Goal: Task Accomplishment & Management: Complete application form

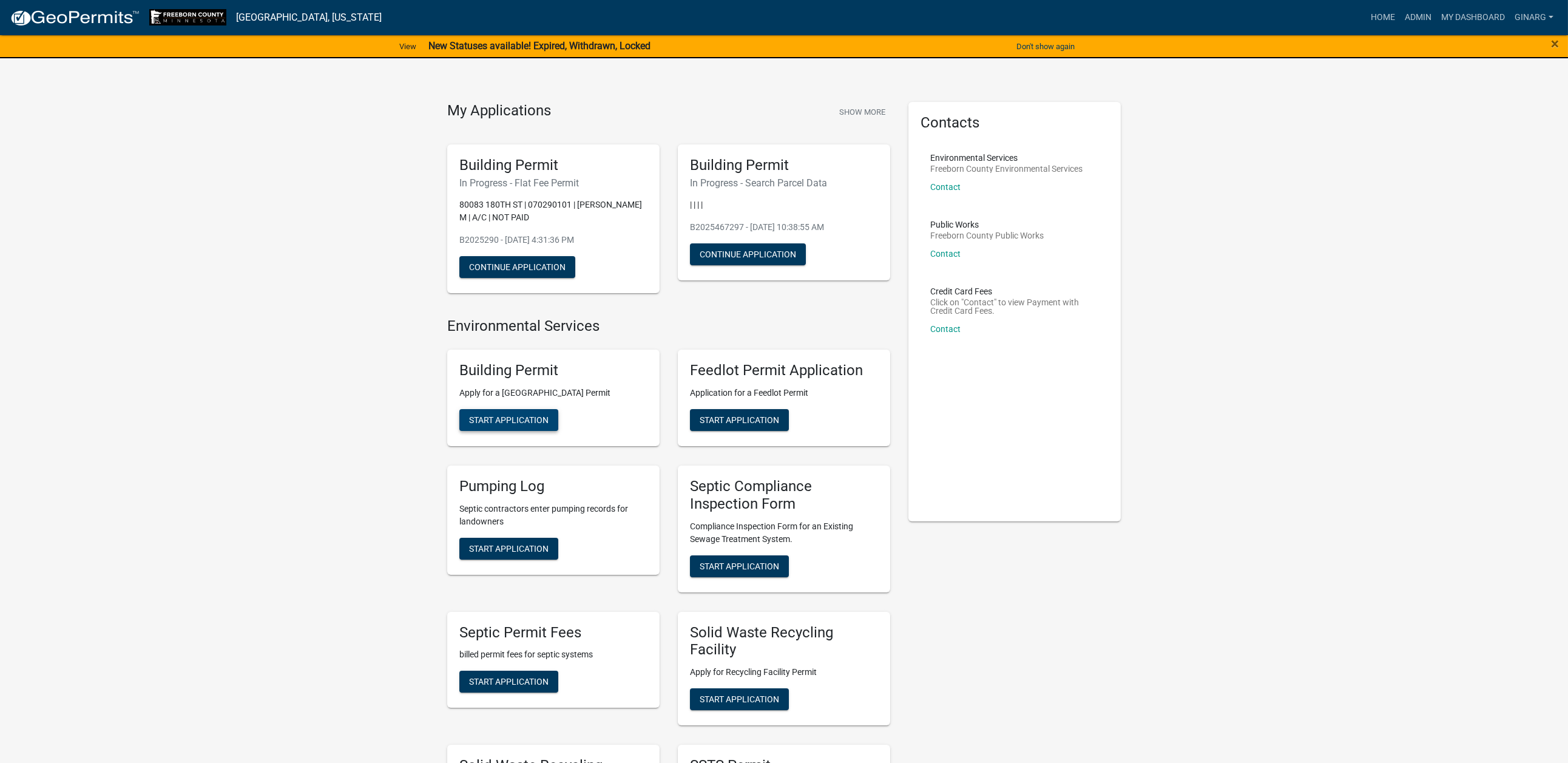
click at [541, 425] on span "Start Application" at bounding box center [508, 420] width 79 height 10
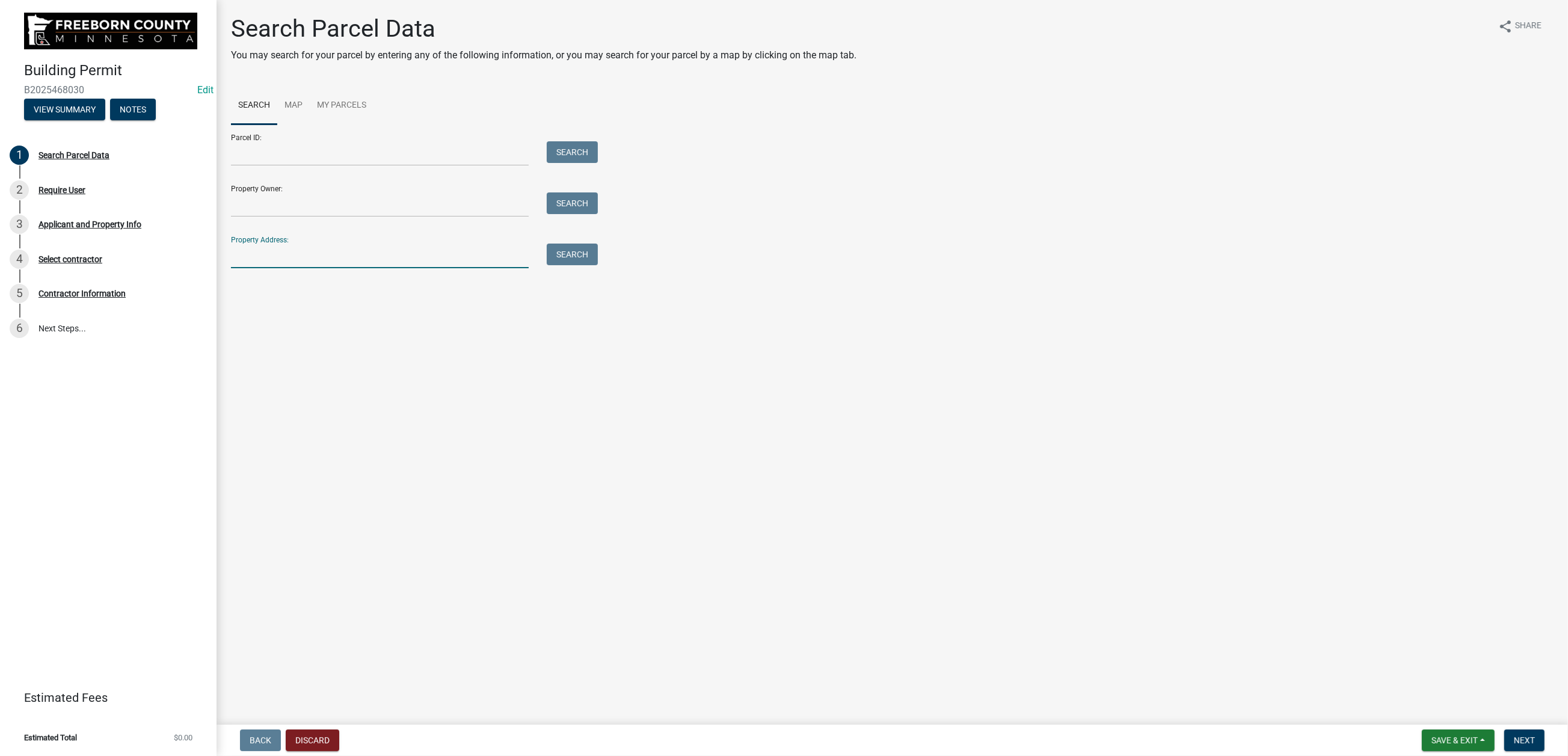
click at [281, 268] on input "Property Address:" at bounding box center [380, 256] width 298 height 25
type input "16921"
drag, startPoint x: 572, startPoint y: 382, endPoint x: 575, endPoint y: 389, distance: 7.6
click at [573, 265] on button "Search" at bounding box center [572, 254] width 51 height 21
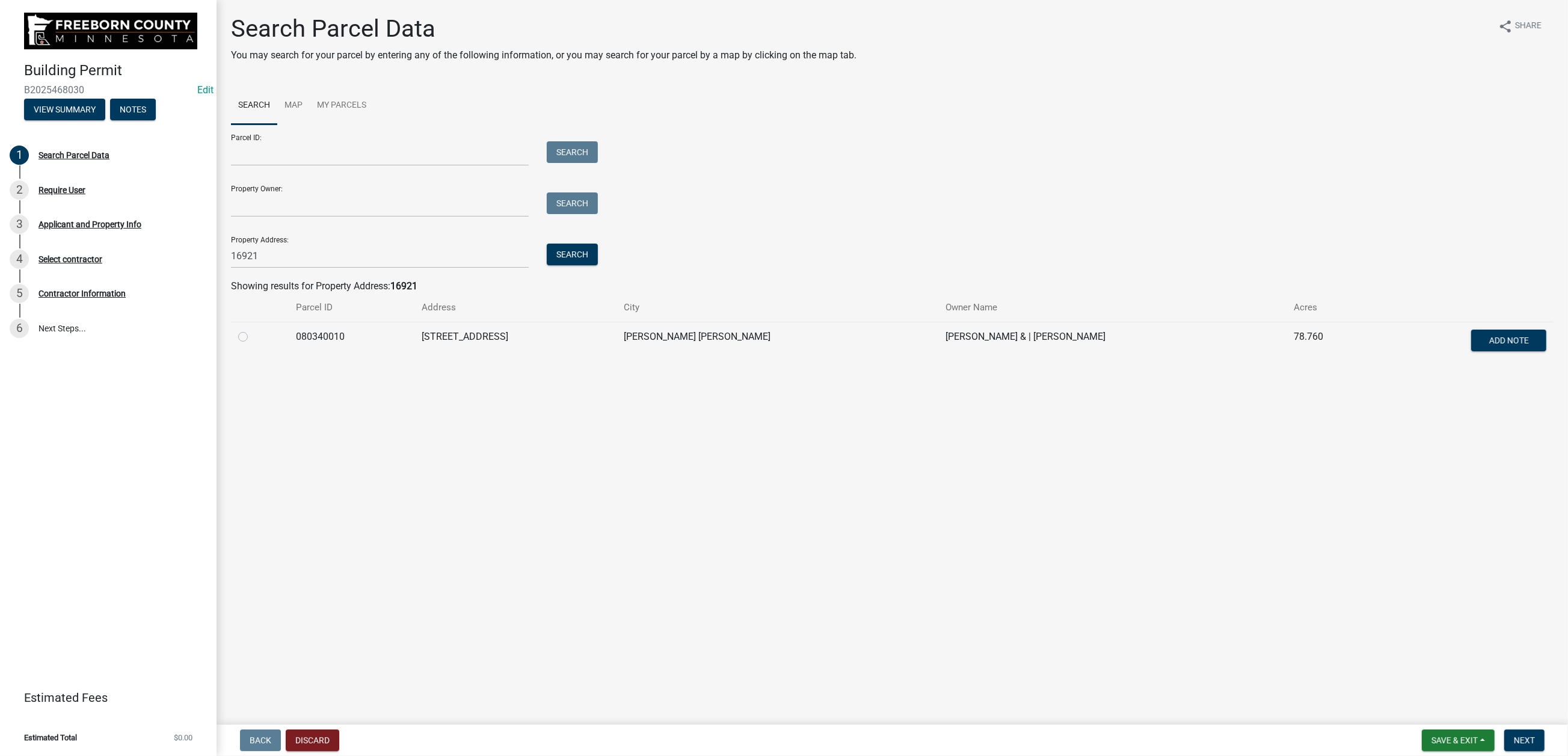
click at [253, 330] on label at bounding box center [253, 330] width 0 height 0
click at [254, 337] on input "radio" at bounding box center [257, 333] width 8 height 8
radio input "true"
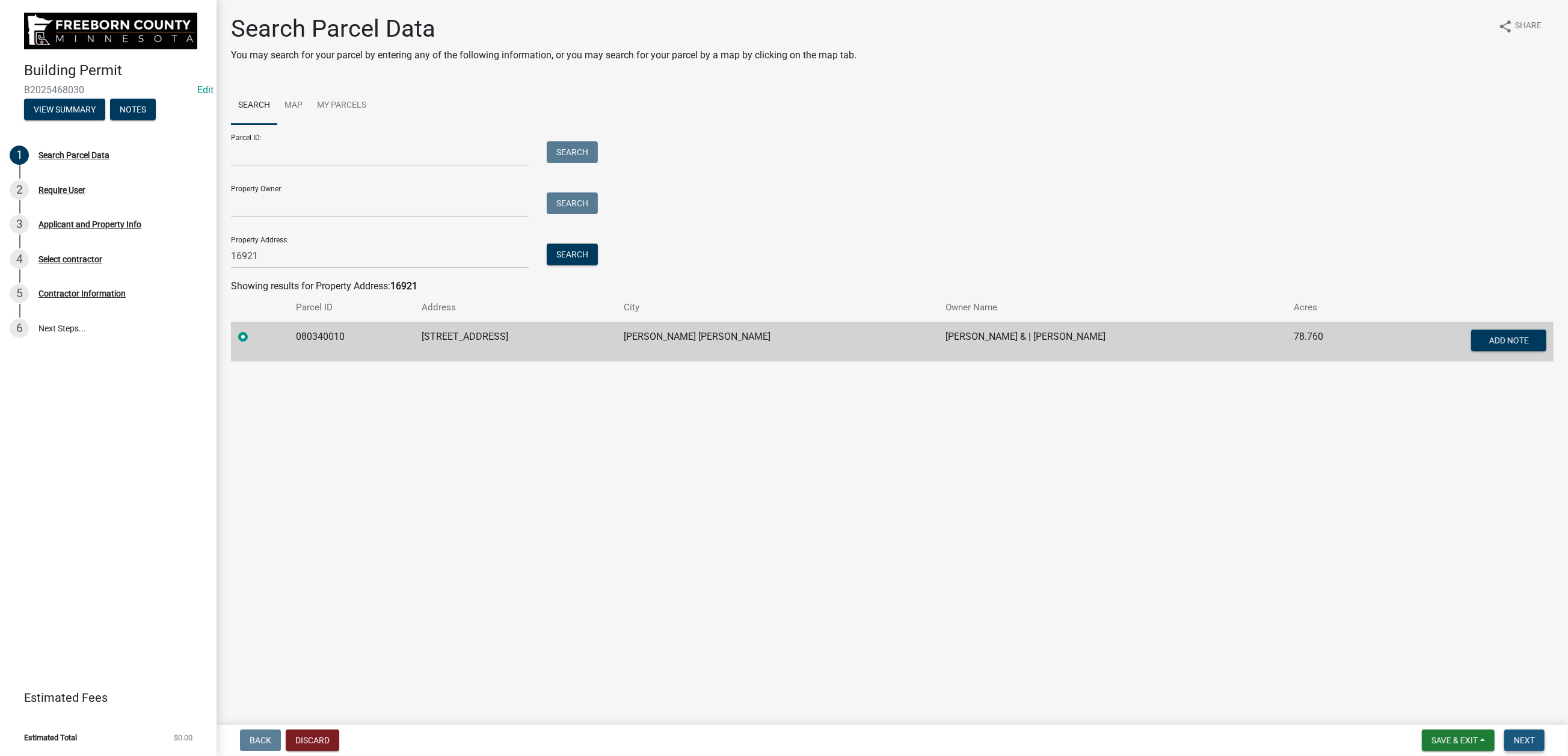
click at [1290, 607] on span "Next" at bounding box center [1524, 740] width 21 height 10
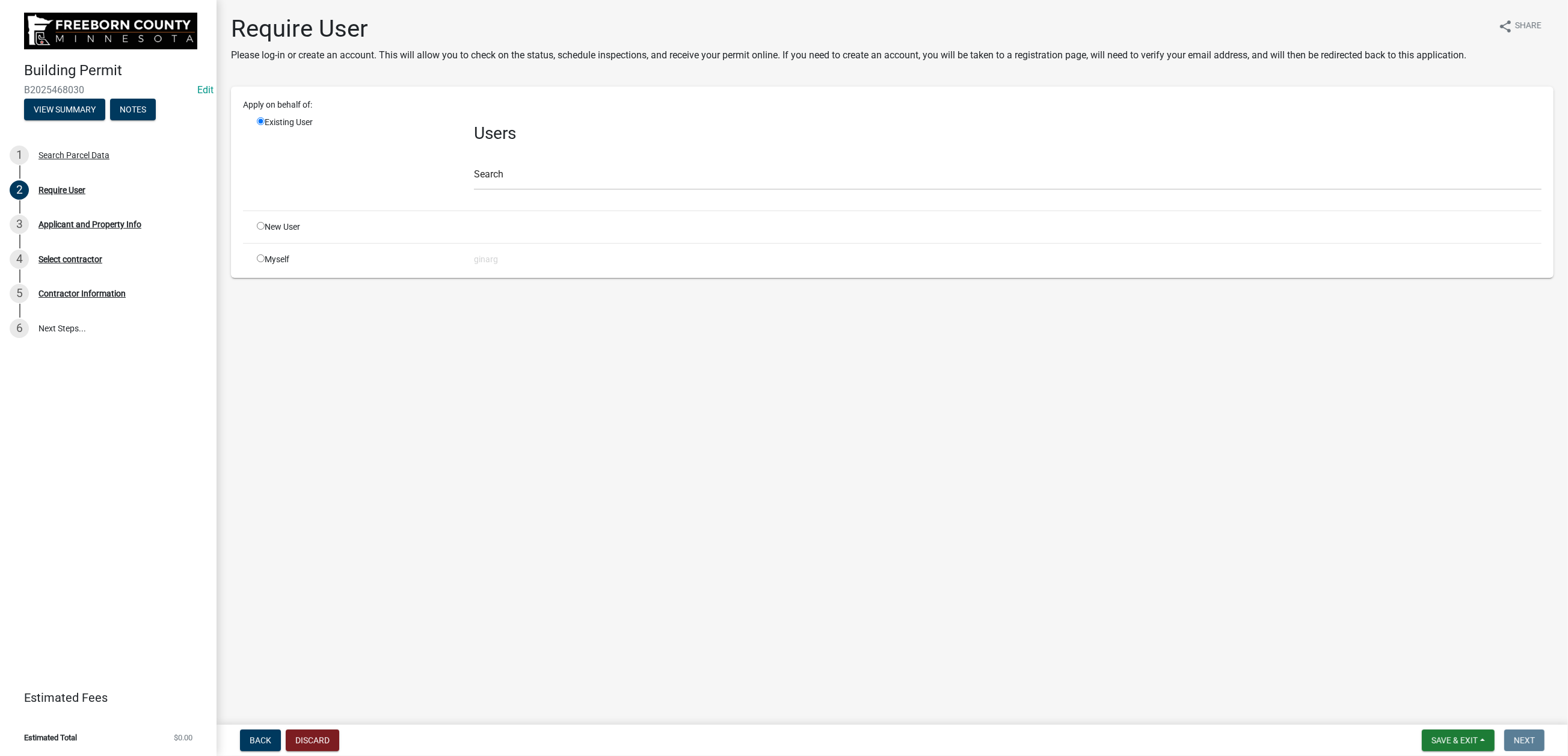
click at [265, 262] on input "radio" at bounding box center [261, 258] width 8 height 8
radio input "true"
radio input "false"
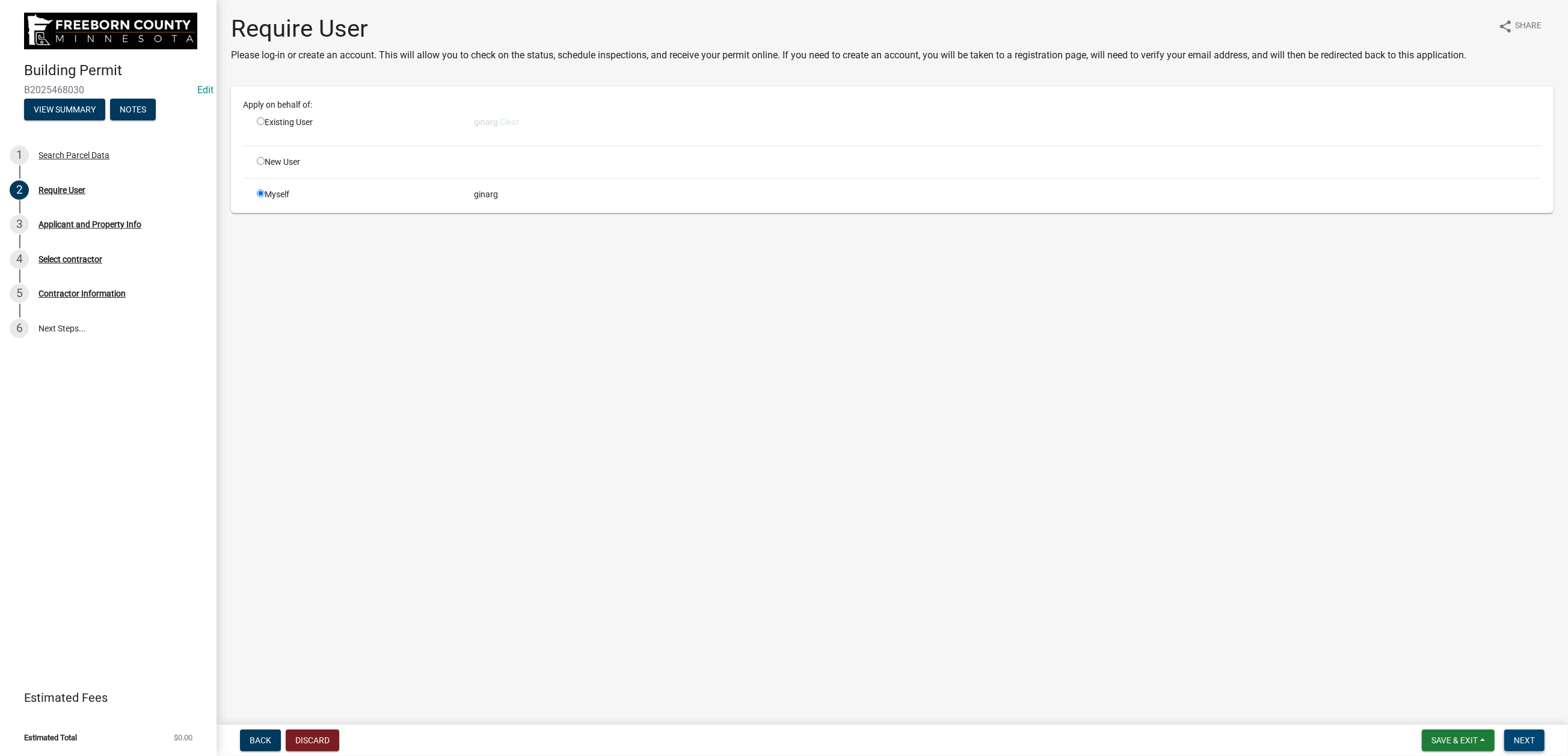
click at [1290, 607] on span "Next" at bounding box center [1524, 740] width 21 height 10
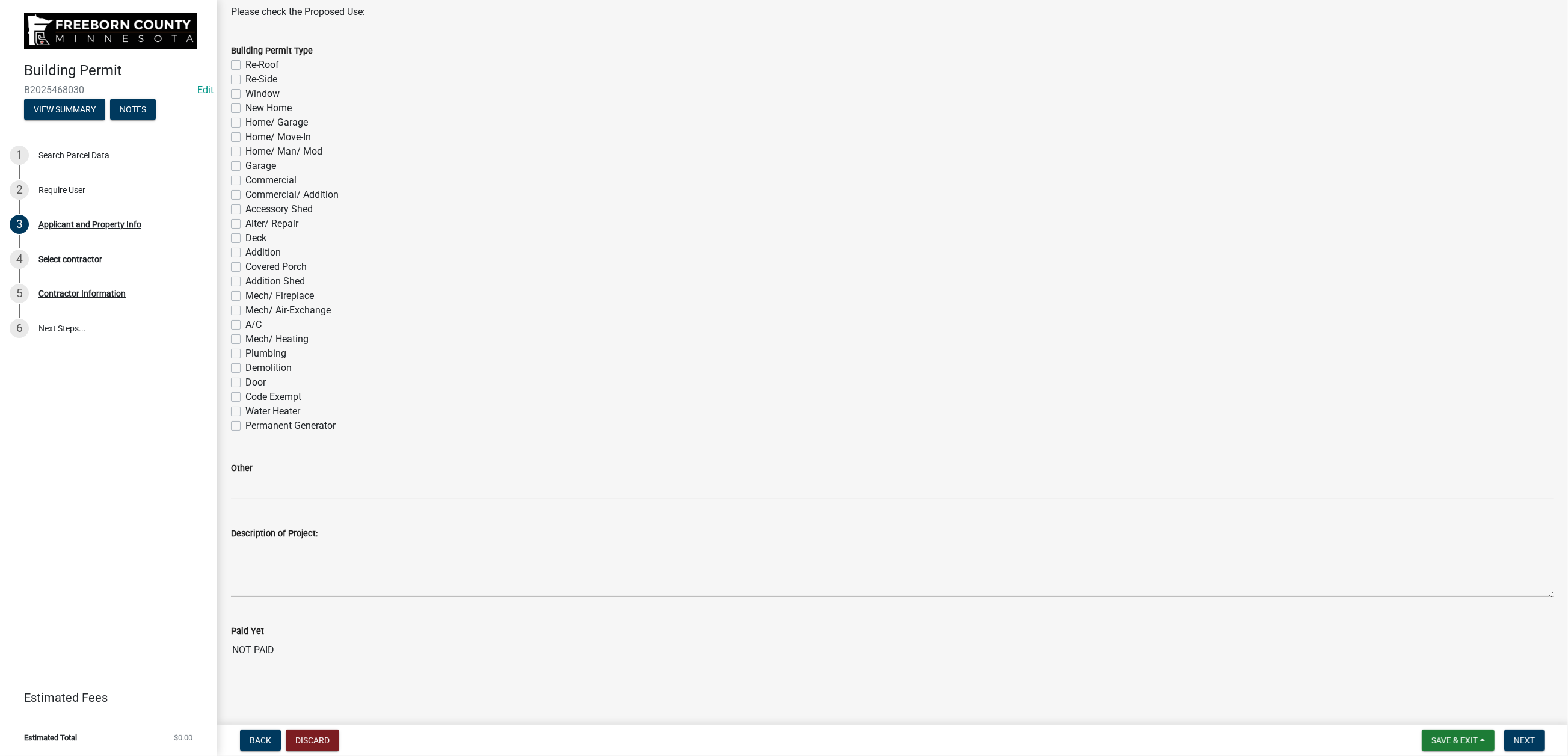
scroll to position [722, 0]
click at [245, 346] on label "Mech/ Heating" at bounding box center [276, 339] width 63 height 14
click at [245, 340] on input "Mech/ Heating" at bounding box center [249, 336] width 8 height 8
checkbox input "true"
checkbox input "false"
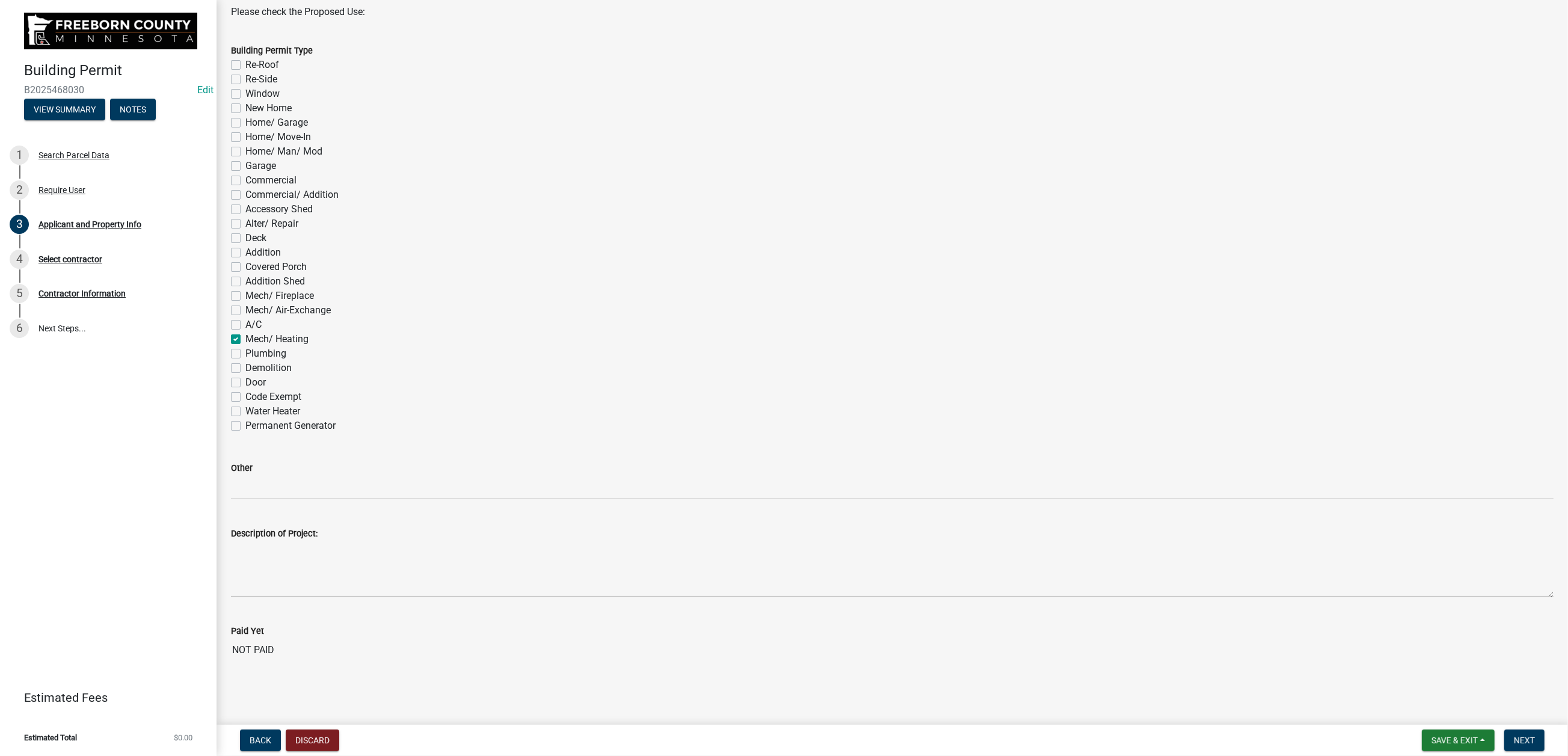
checkbox input "false"
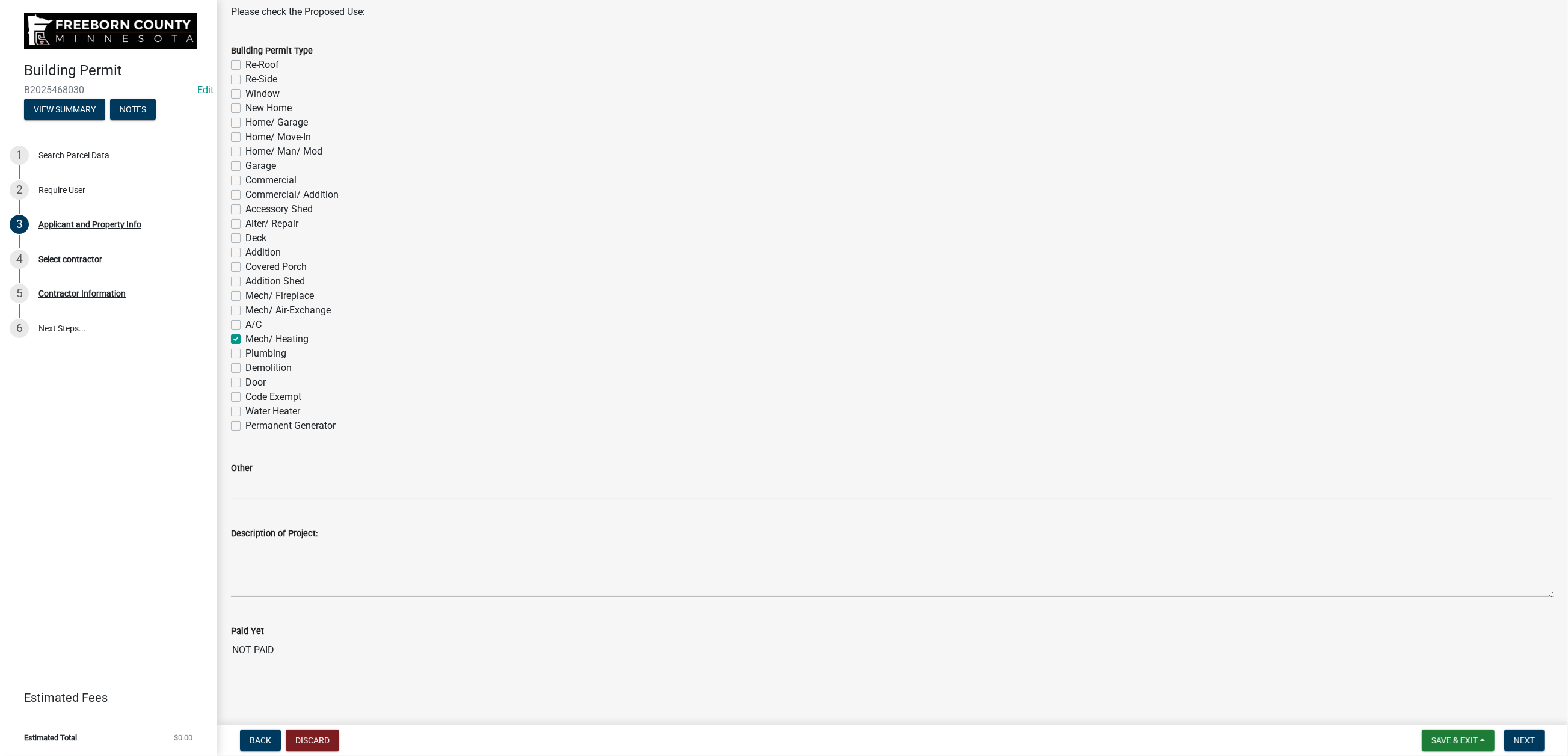
checkbox input "false"
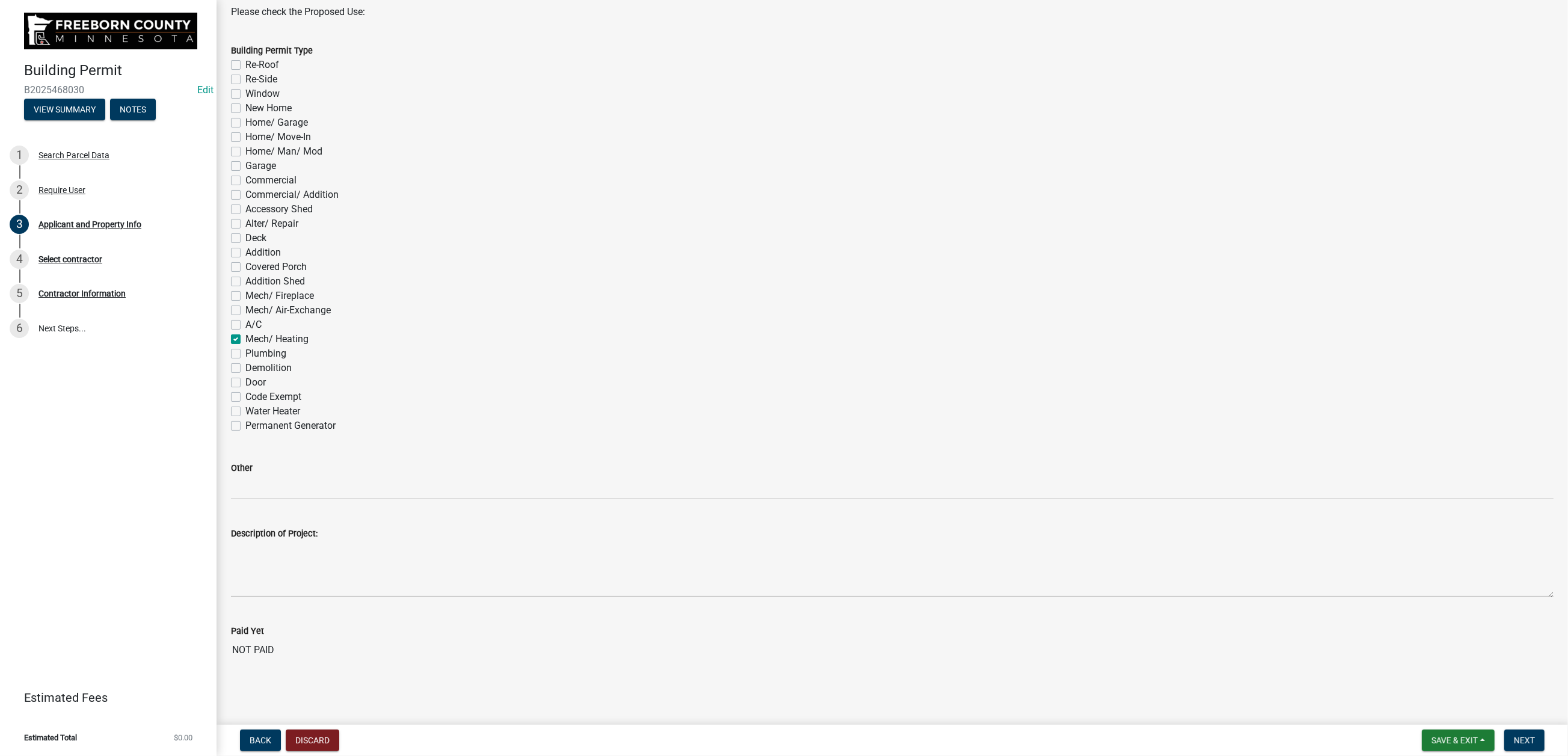
checkbox input "false"
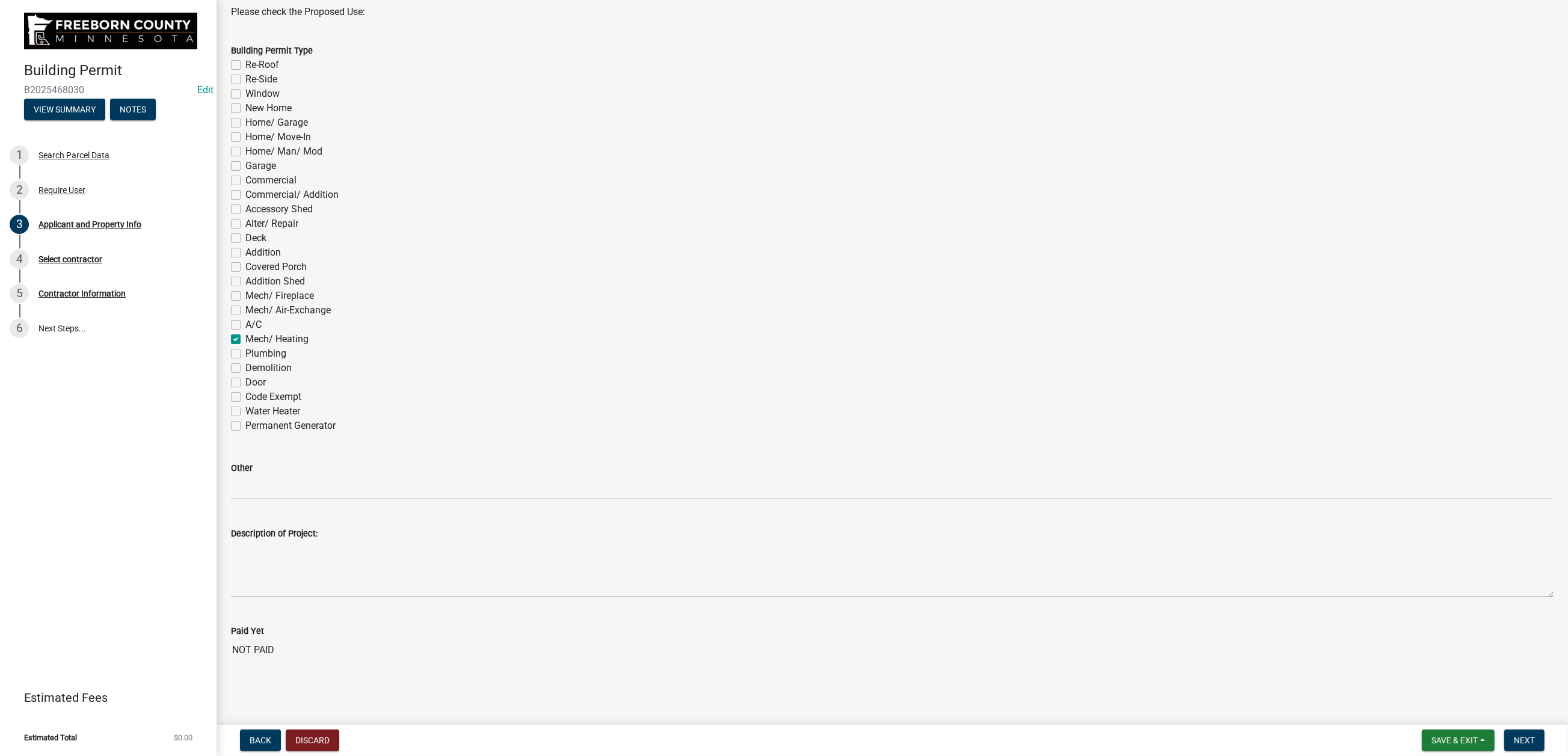
checkbox input "false"
checkbox input "true"
checkbox input "false"
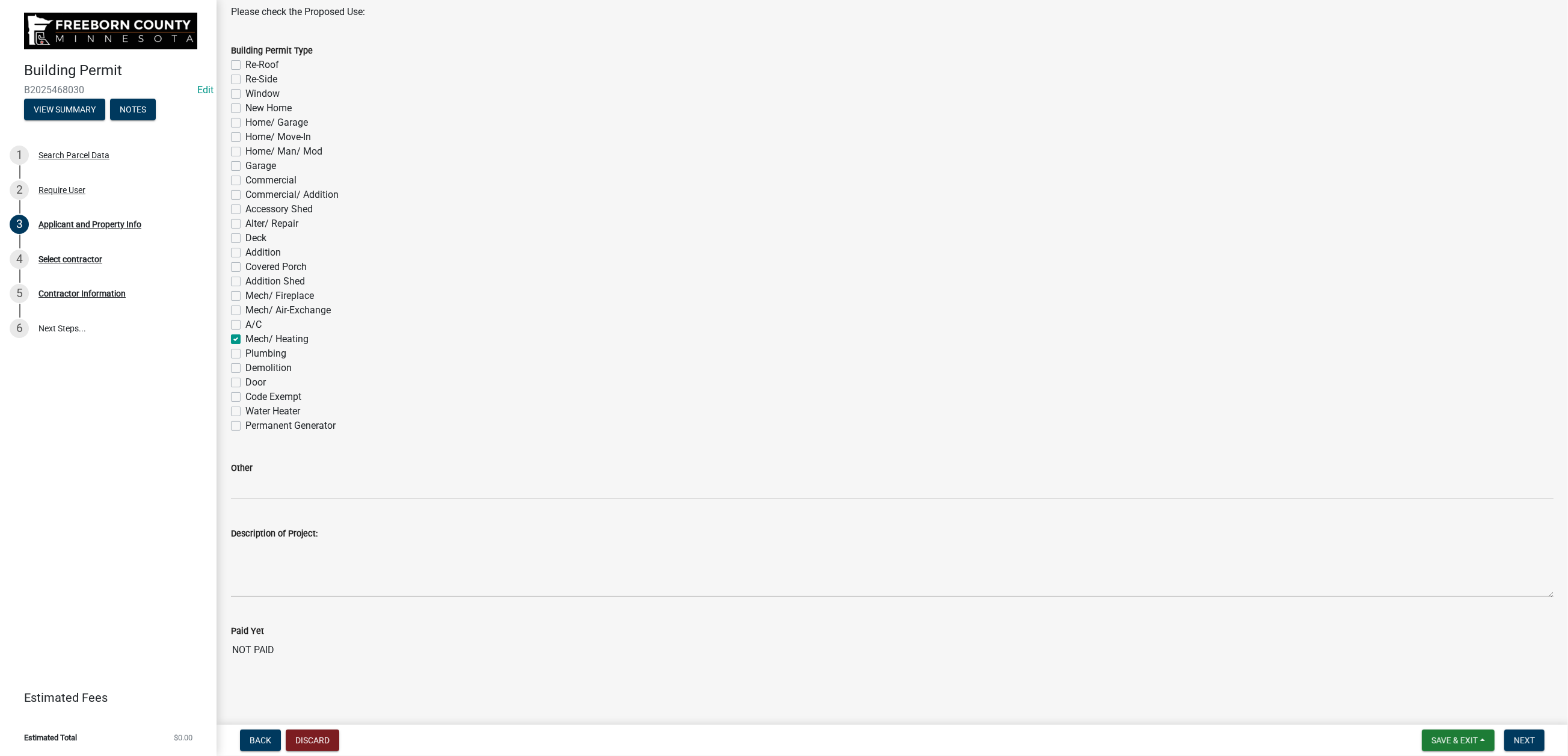
checkbox input "false"
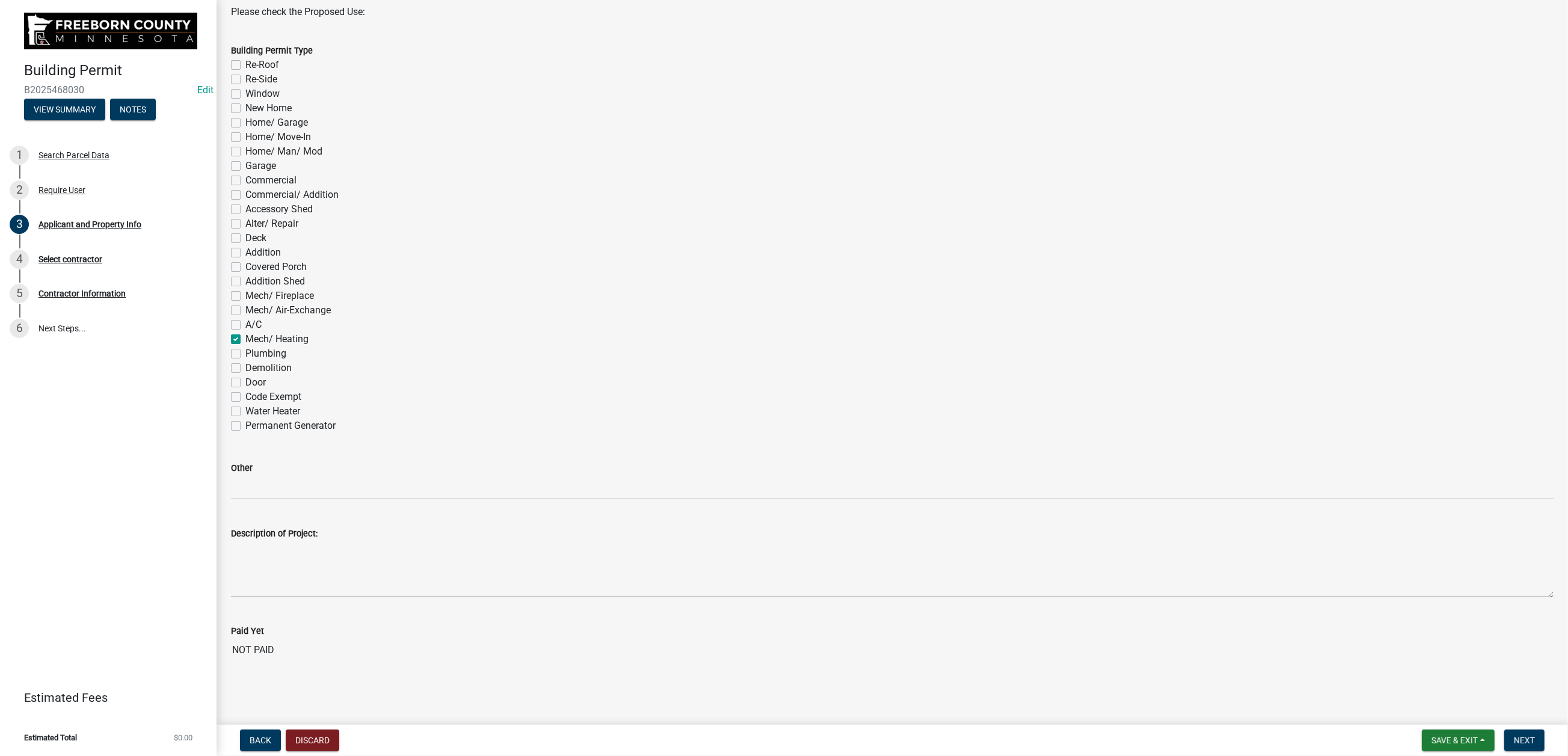
scroll to position [1082, 0]
click at [1290, 607] on span "Next" at bounding box center [1524, 740] width 21 height 10
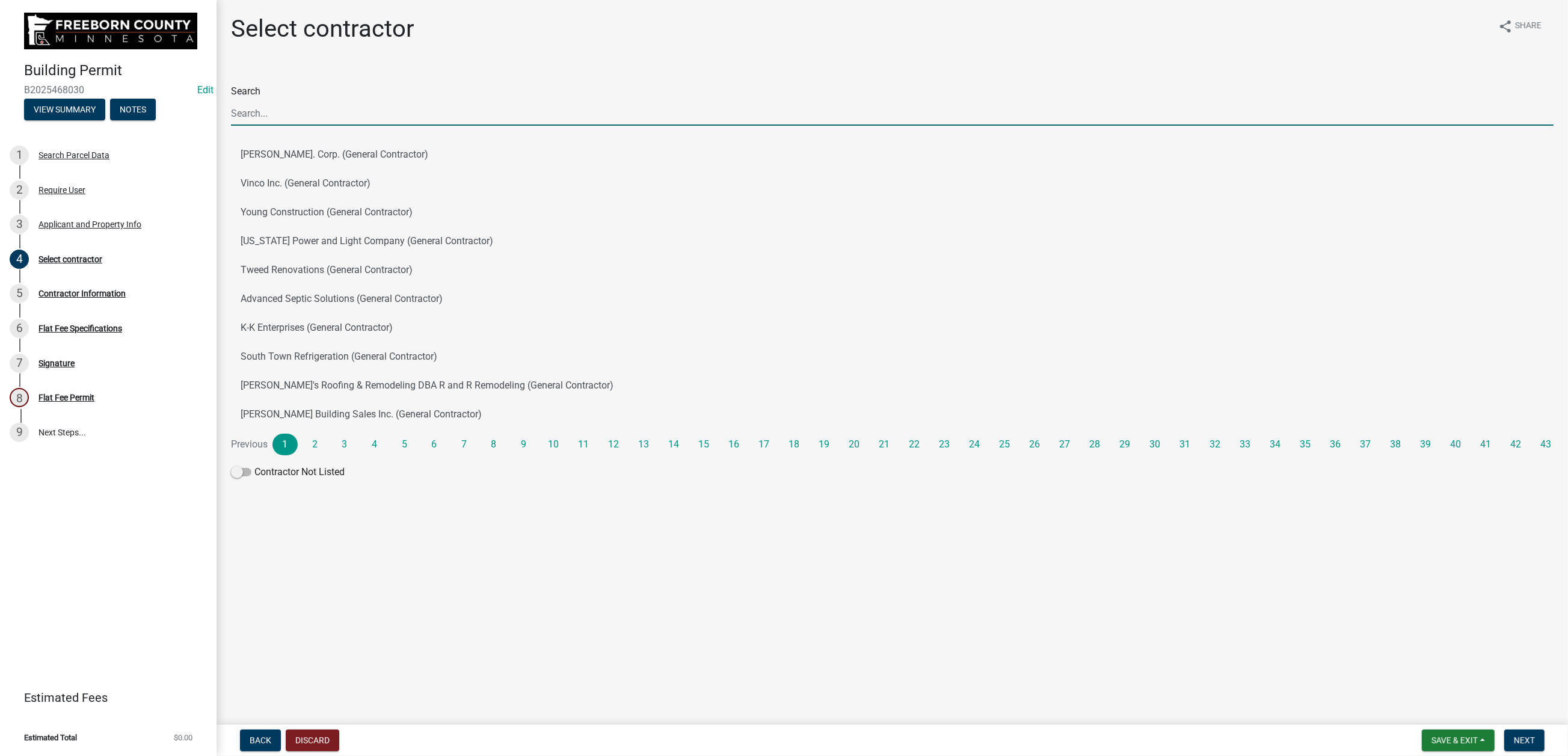
click at [275, 125] on input "Search" at bounding box center [892, 113] width 1322 height 25
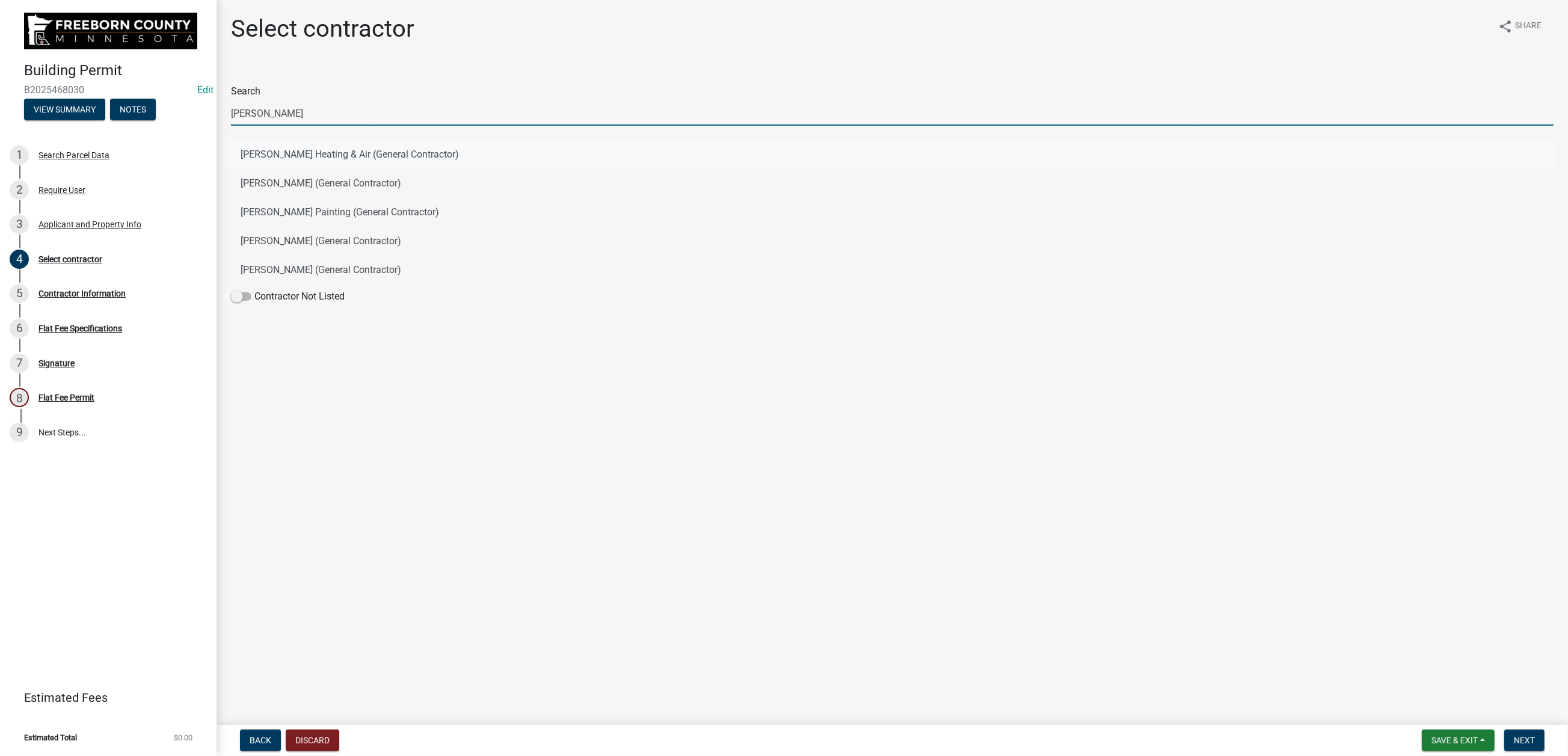
type input "[PERSON_NAME]"
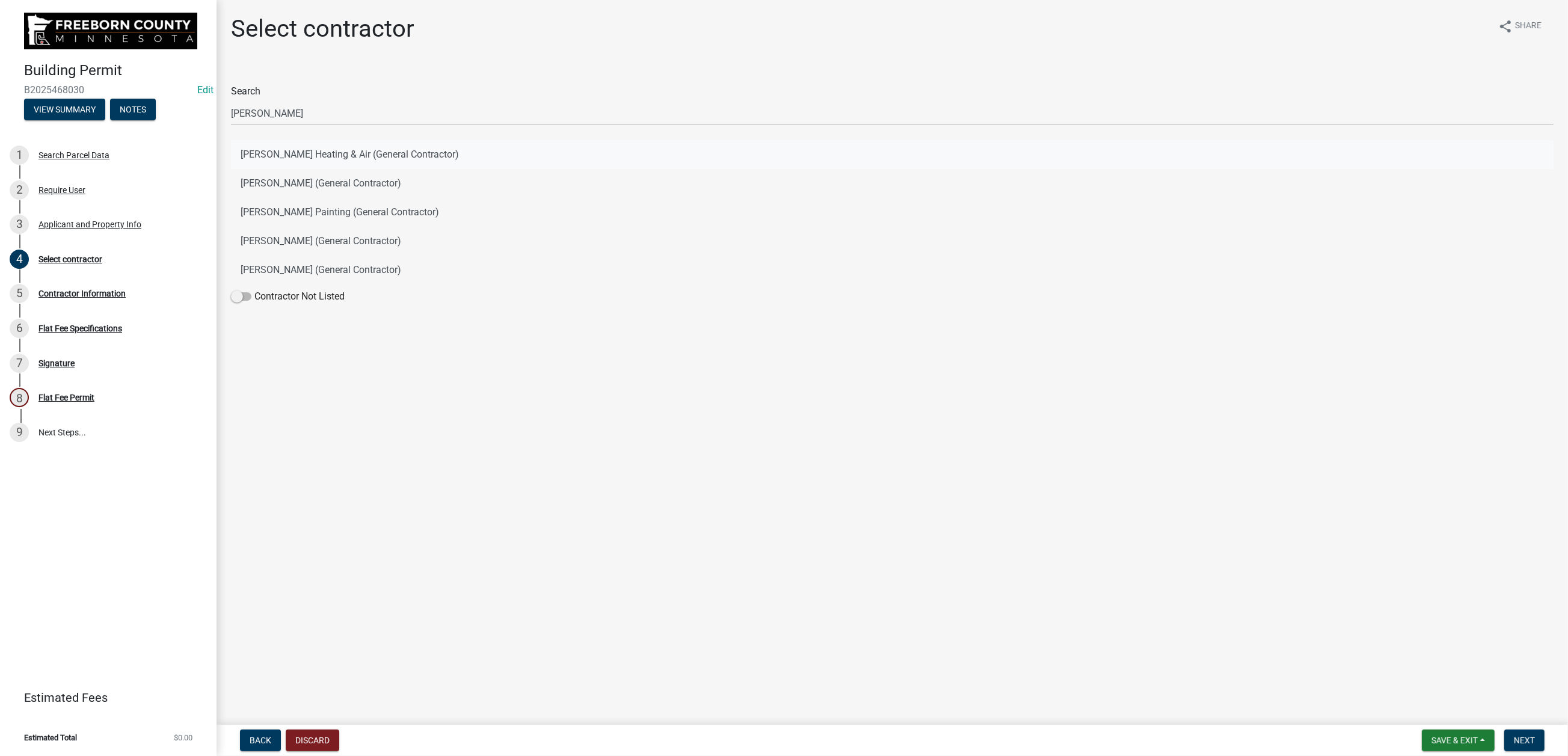
click at [266, 169] on button "[PERSON_NAME] Heating & Air (General Contractor)" at bounding box center [892, 155] width 1322 height 29
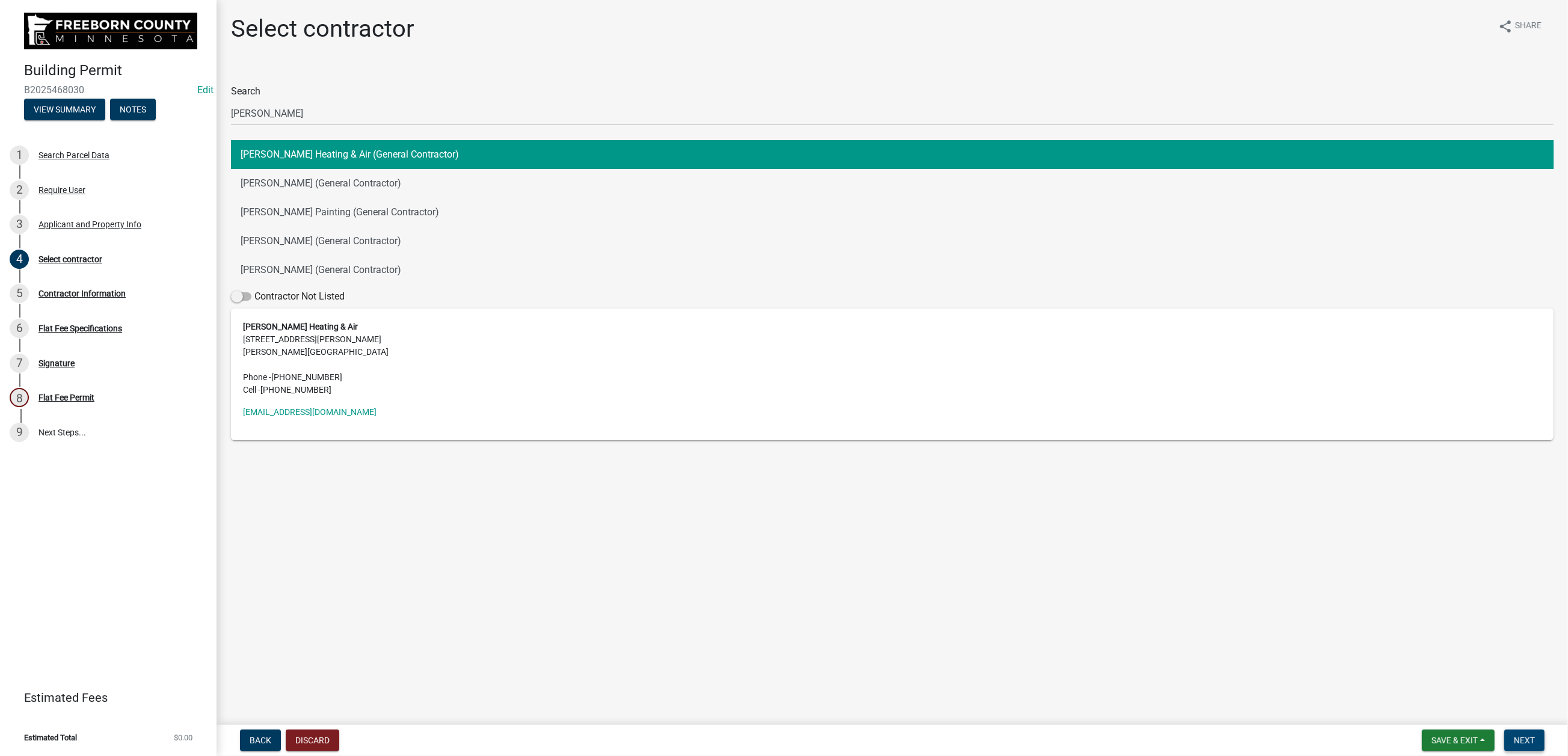
click at [1290, 607] on span "Next" at bounding box center [1524, 740] width 21 height 10
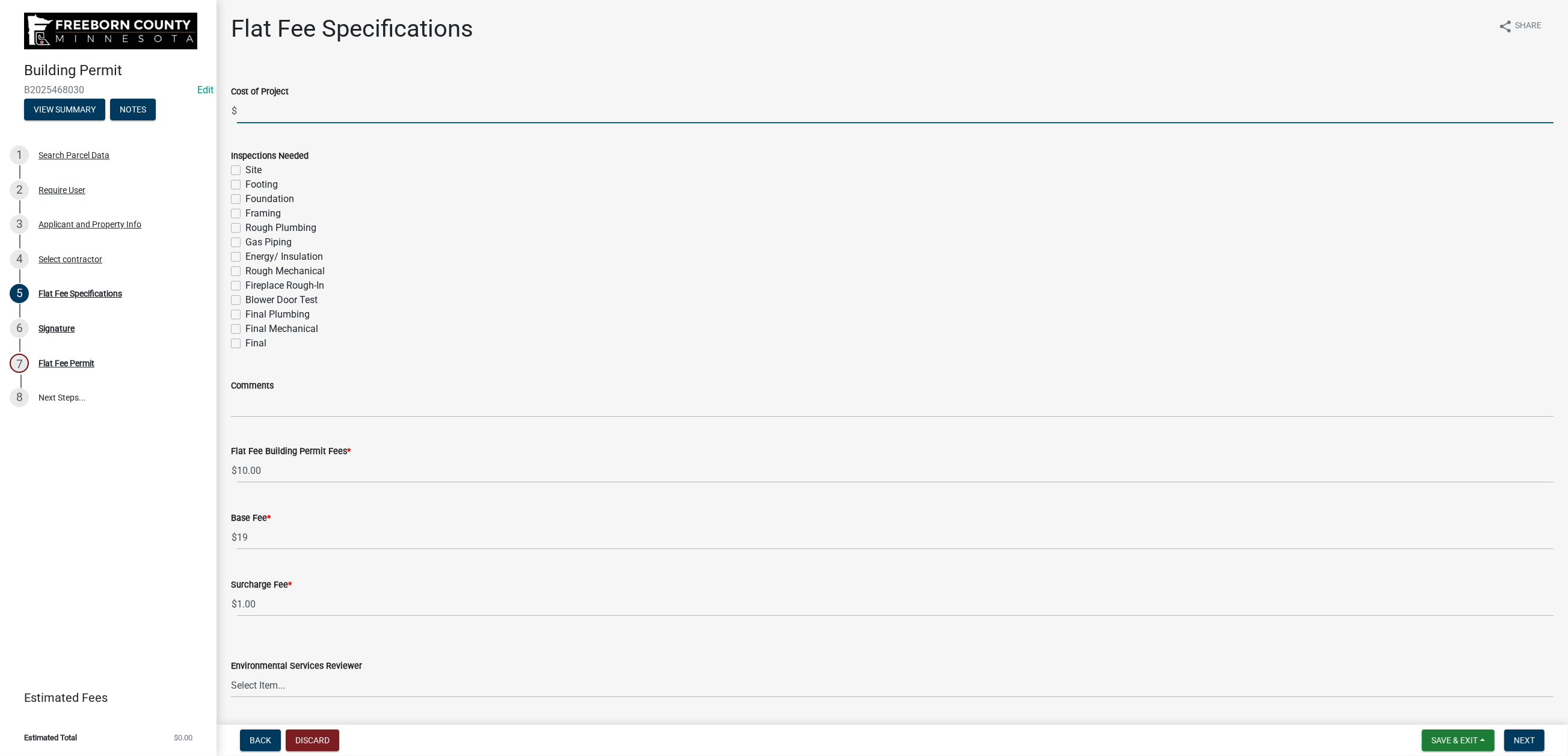
click at [277, 124] on input "text" at bounding box center [895, 111] width 1316 height 25
type input "4393"
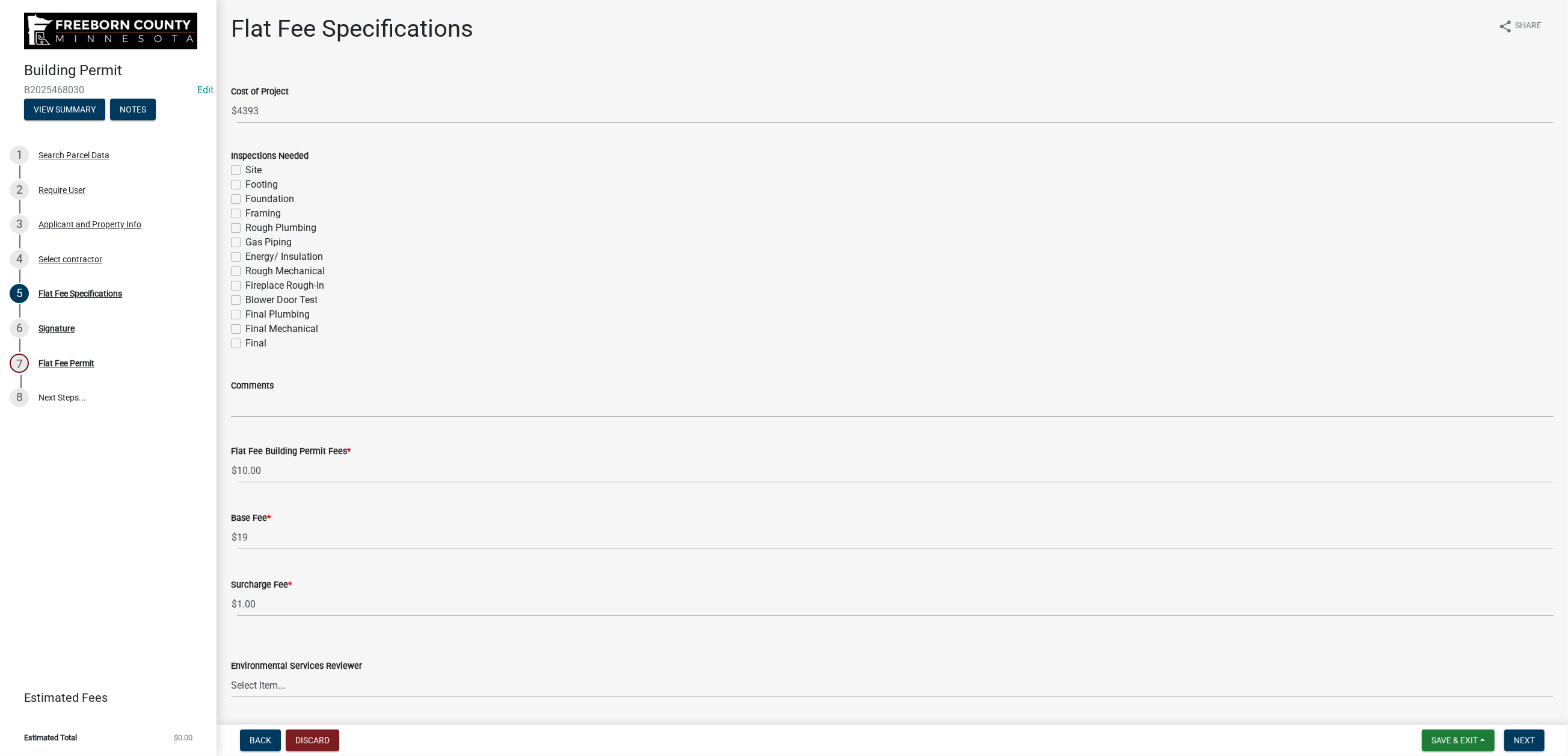
click at [249, 336] on label "Final Mechanical" at bounding box center [281, 329] width 73 height 14
click at [249, 330] on input "Final Mechanical" at bounding box center [249, 326] width 8 height 8
checkbox input "true"
checkbox input "false"
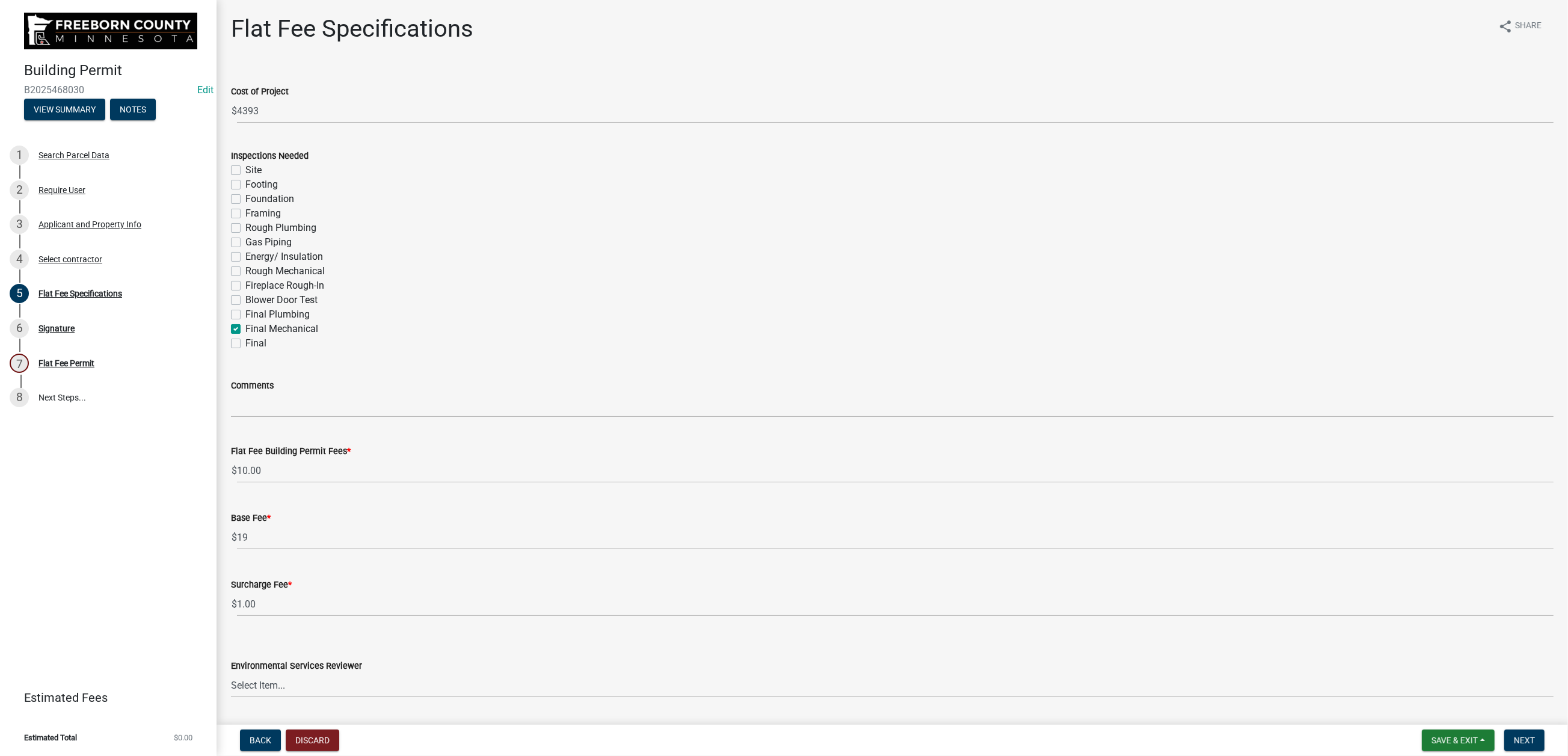
checkbox input "false"
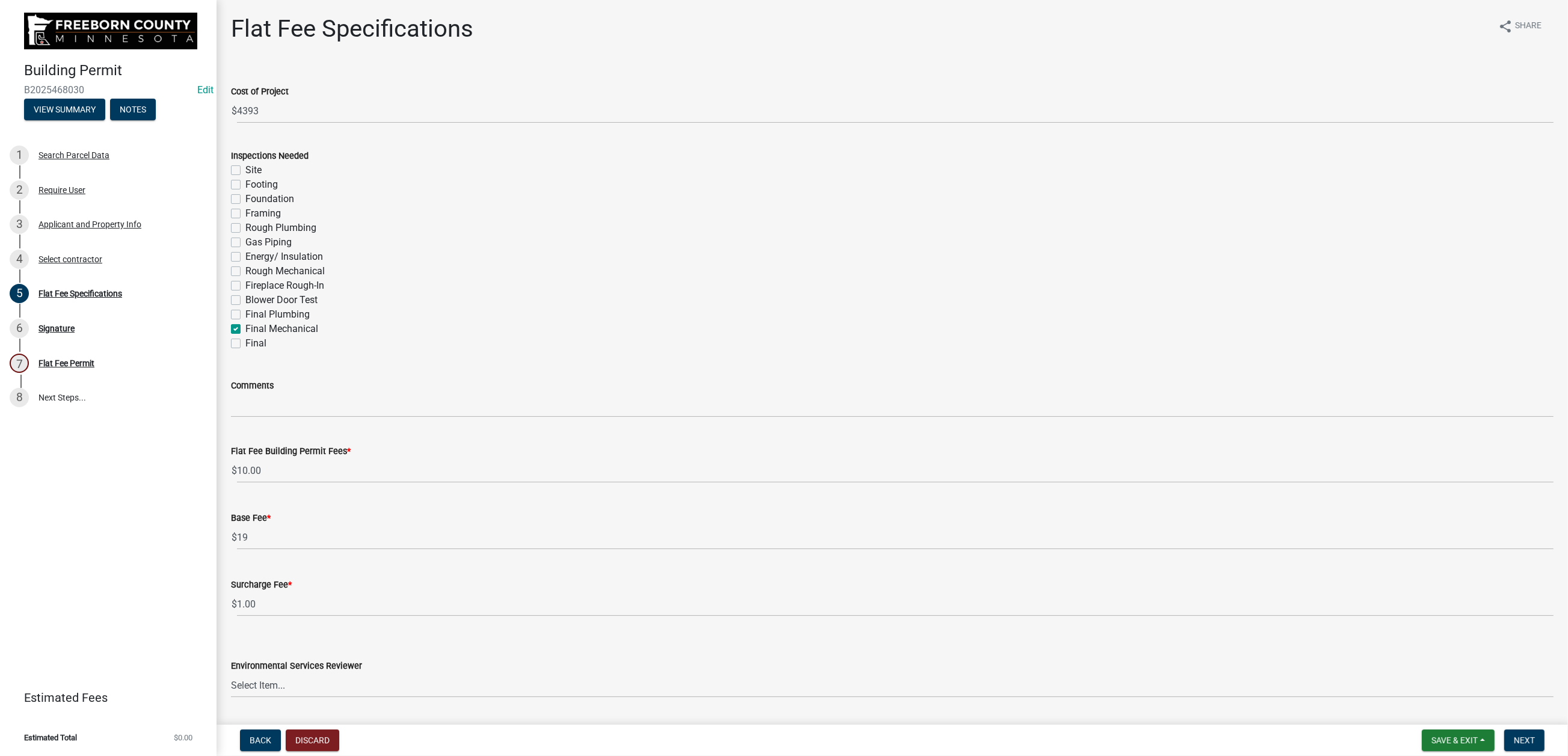
checkbox input "false"
checkbox input "true"
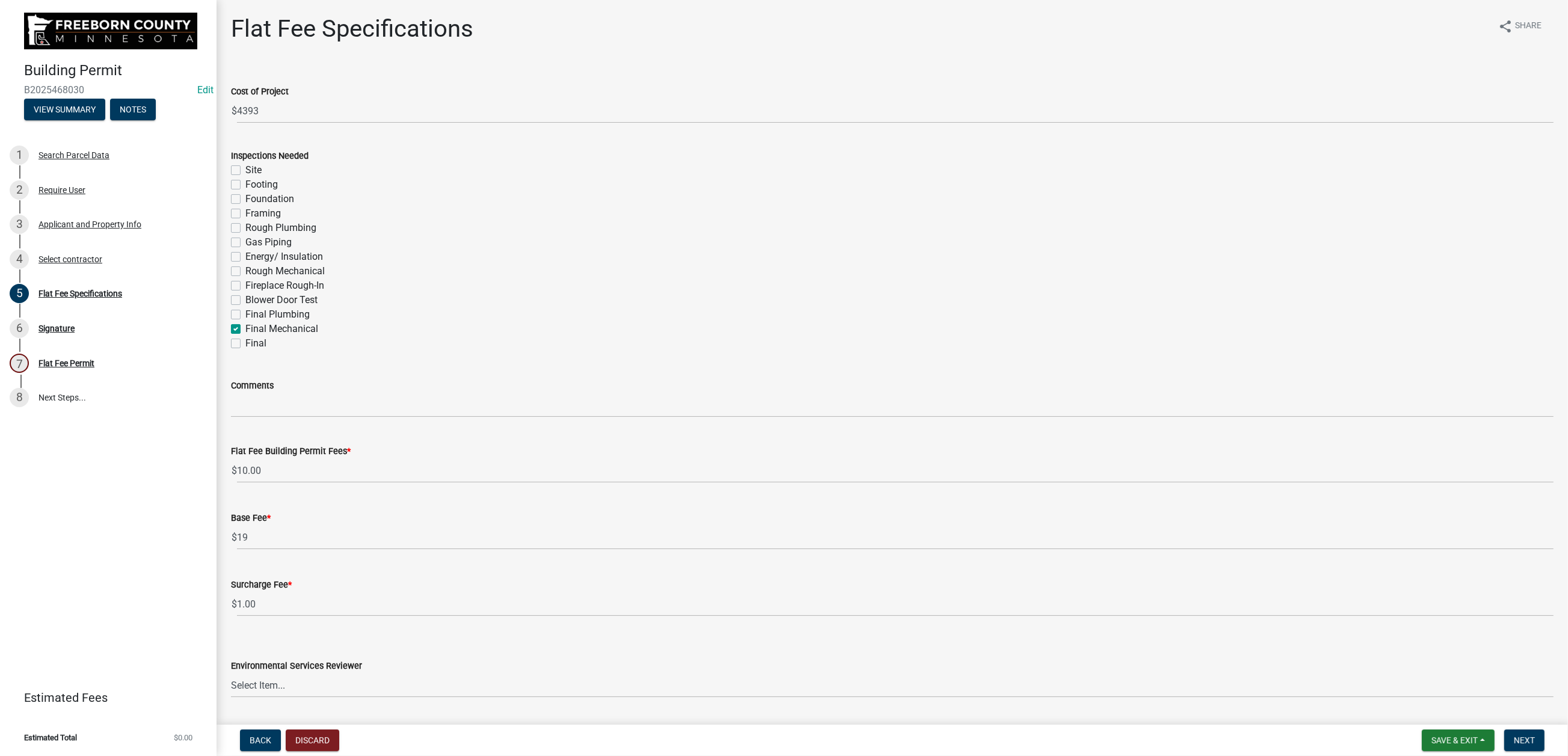
checkbox input "false"
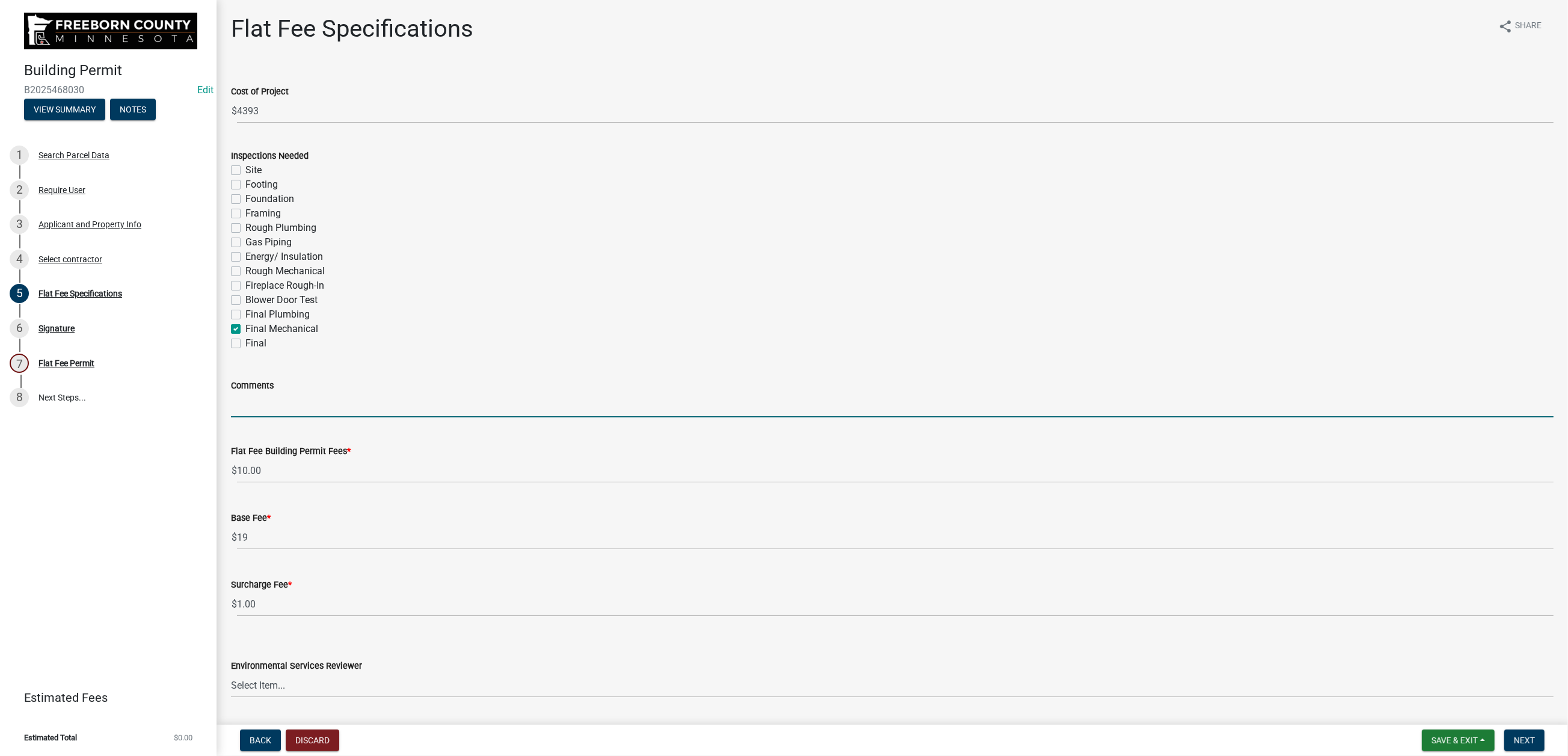
click at [283, 417] on input "Comments" at bounding box center [892, 405] width 1322 height 25
click at [276, 417] on input "Comments" at bounding box center [892, 405] width 1322 height 25
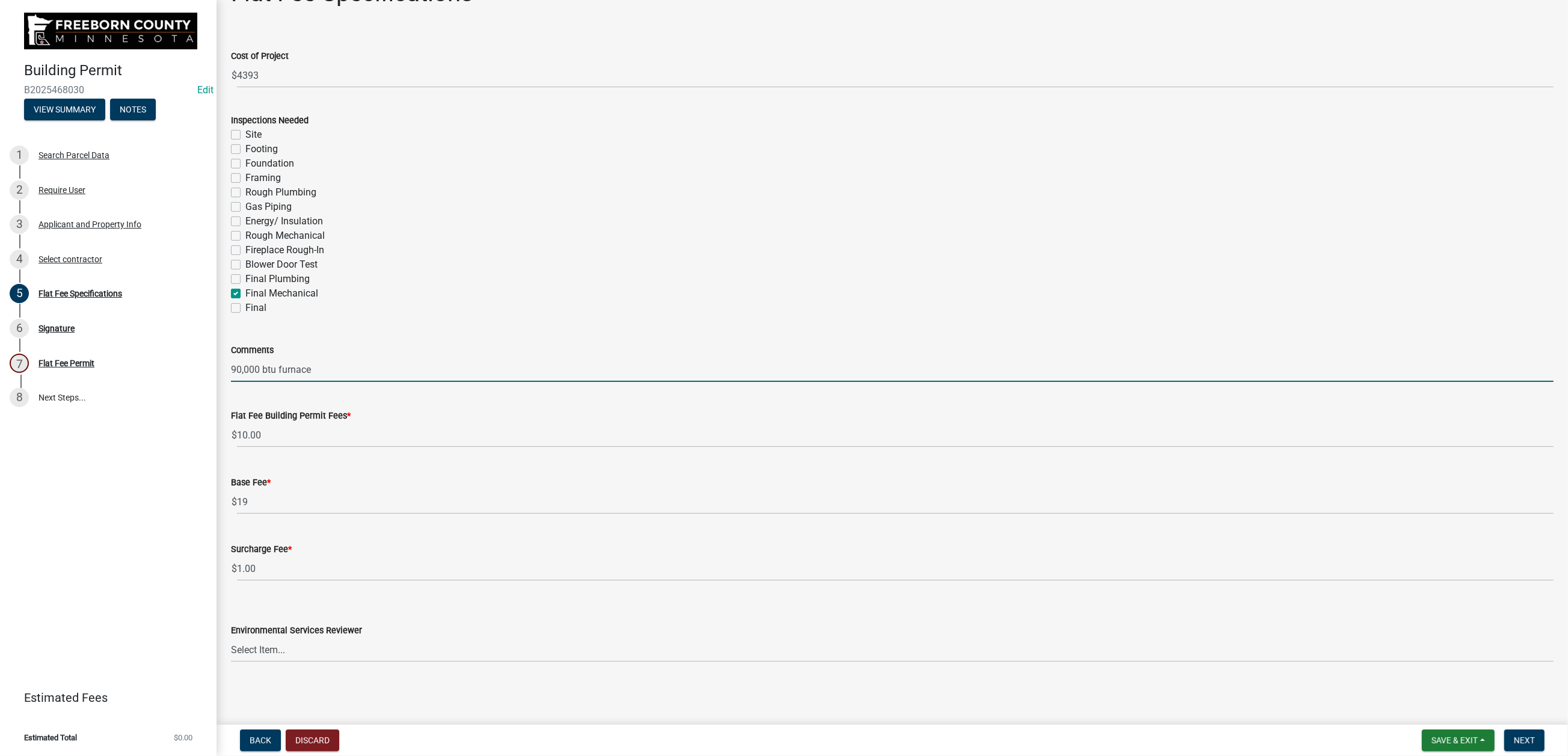
scroll to position [391, 0]
type input "90,000 btu furnace"
click at [976, 607] on select "Select Item... [PERSON_NAME] [PERSON_NAME] [PERSON_NAME] [PERSON_NAME] [PERSON_…" at bounding box center [892, 650] width 1322 height 25
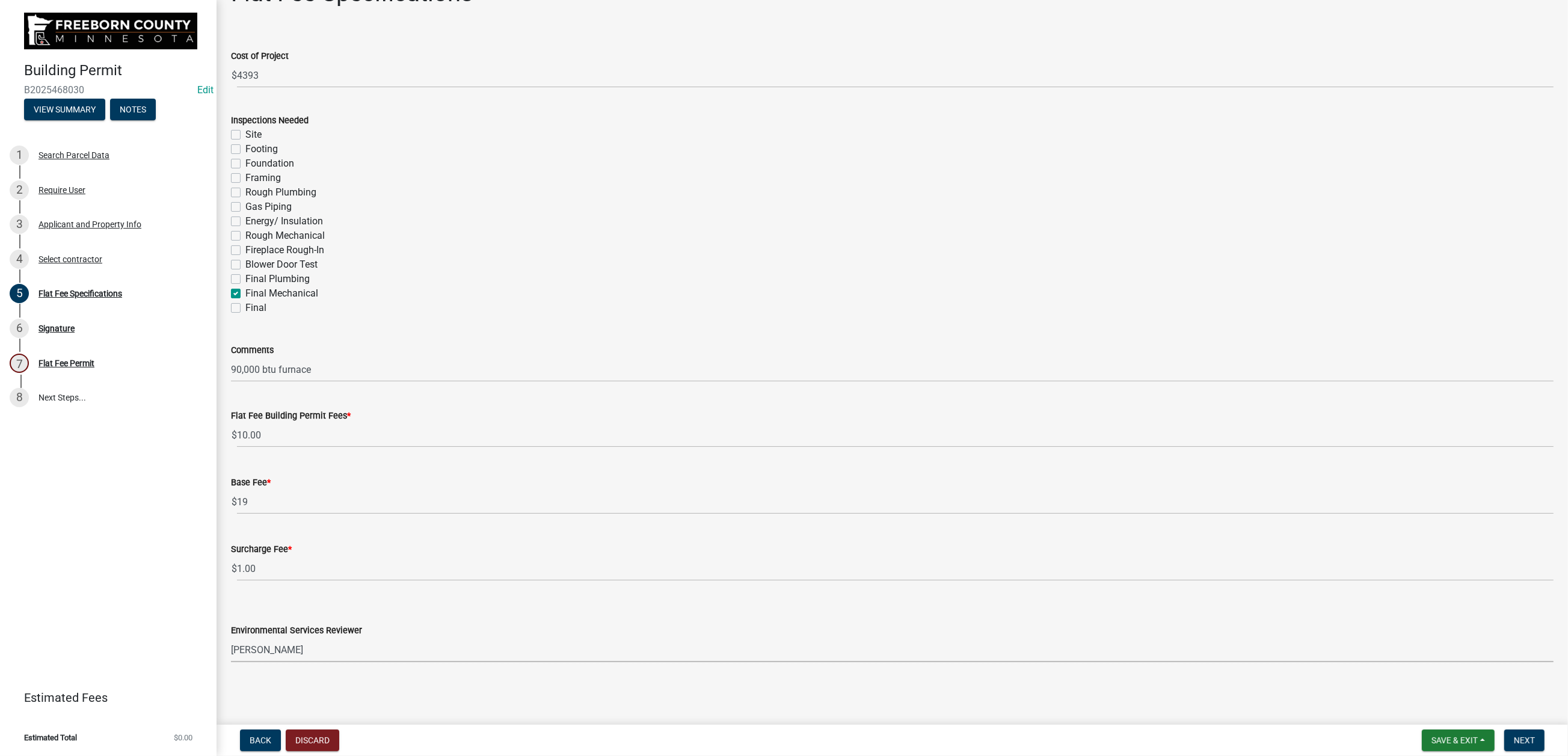
click at [237, 607] on select "Select Item... [PERSON_NAME] [PERSON_NAME] [PERSON_NAME] [PERSON_NAME] [PERSON_…" at bounding box center [892, 650] width 1322 height 25
select select "cf5e982a-8fde-449d-bcd8-be8cdfb99374"
click at [1290, 607] on span "Next" at bounding box center [1524, 740] width 21 height 10
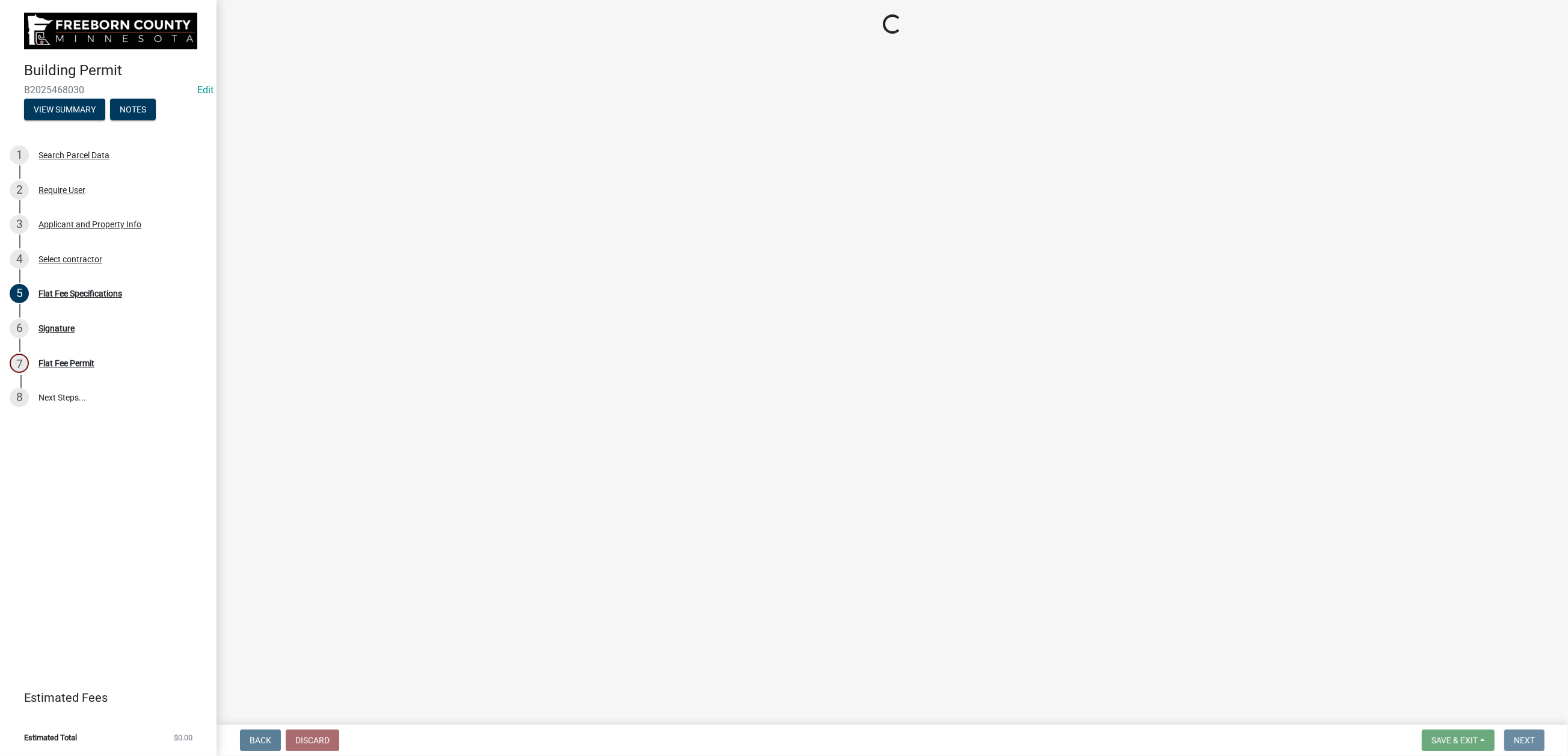
scroll to position [0, 0]
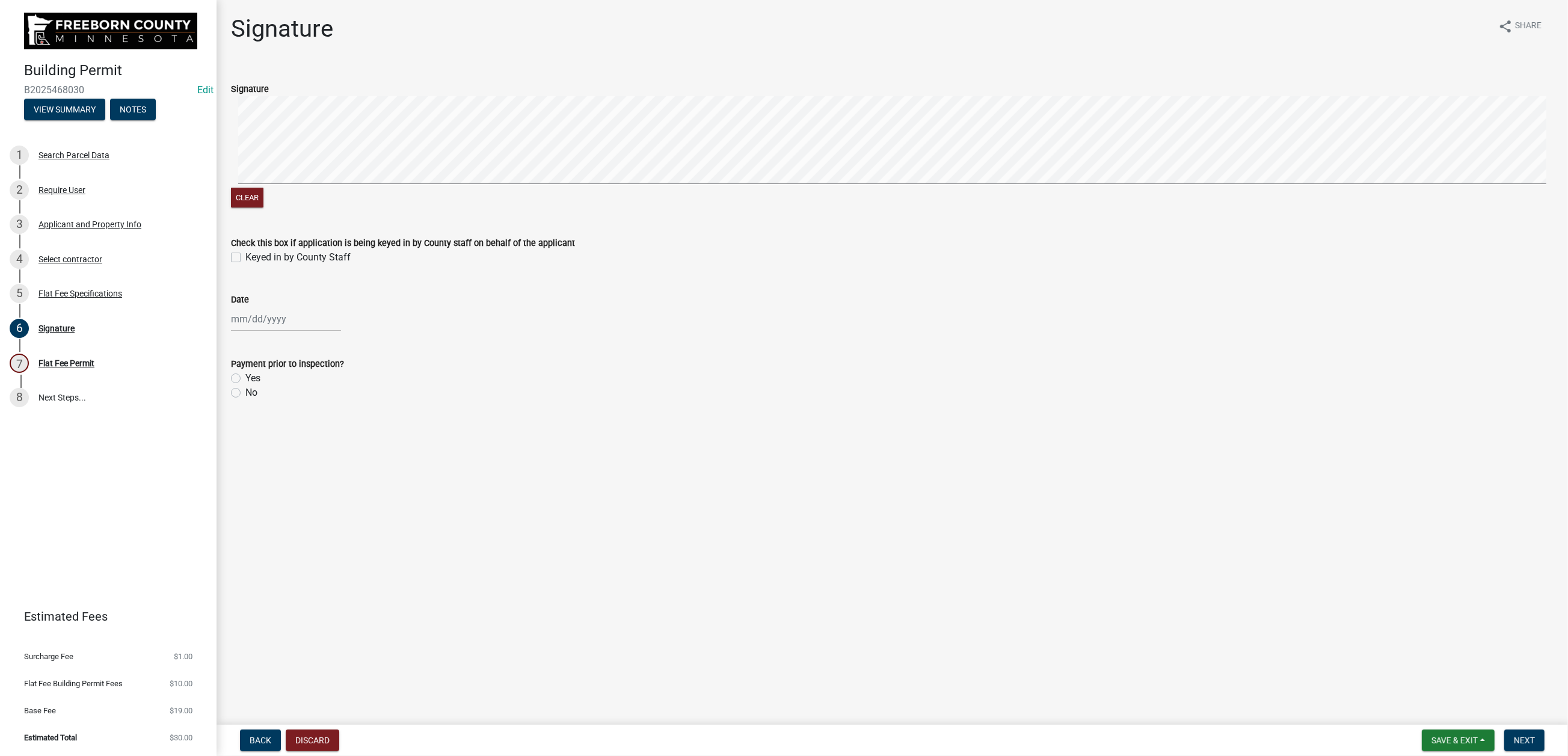
click at [245, 265] on label "Keyed in by County Staff" at bounding box center [298, 257] width 105 height 14
click at [245, 258] on input "Keyed in by County Staff" at bounding box center [249, 254] width 8 height 8
checkbox input "true"
select select "8"
select select "2025"
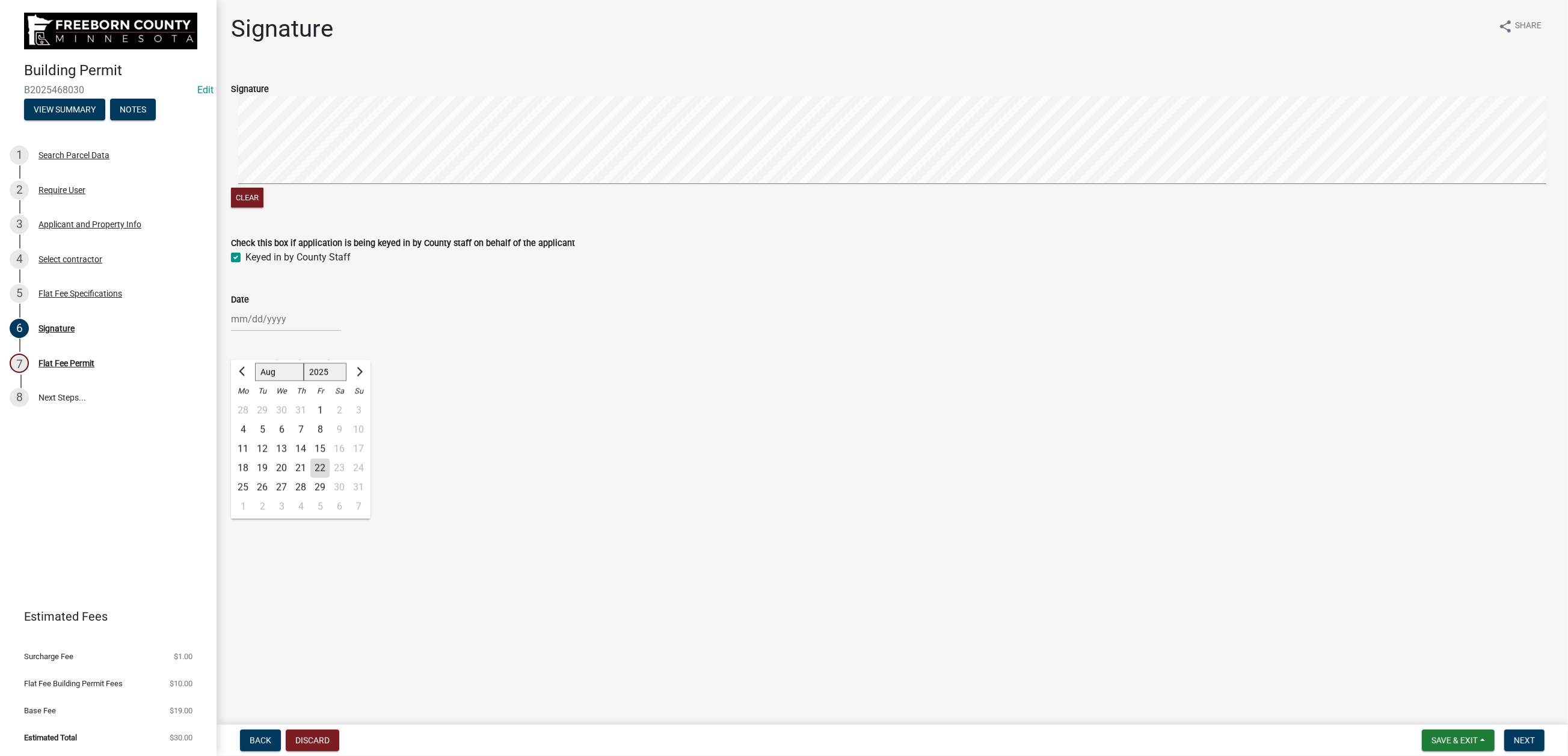
click at [296, 332] on div "[PERSON_NAME] Feb Mar Apr [PERSON_NAME][DATE] Oct Nov [DATE] 1526 1527 1528 152…" at bounding box center [285, 319] width 110 height 25
click at [330, 477] on div "22" at bounding box center [320, 468] width 20 height 20
type input "[DATE]"
click at [245, 400] on label "No" at bounding box center [251, 393] width 12 height 14
click at [245, 393] on input "No" at bounding box center [249, 389] width 8 height 8
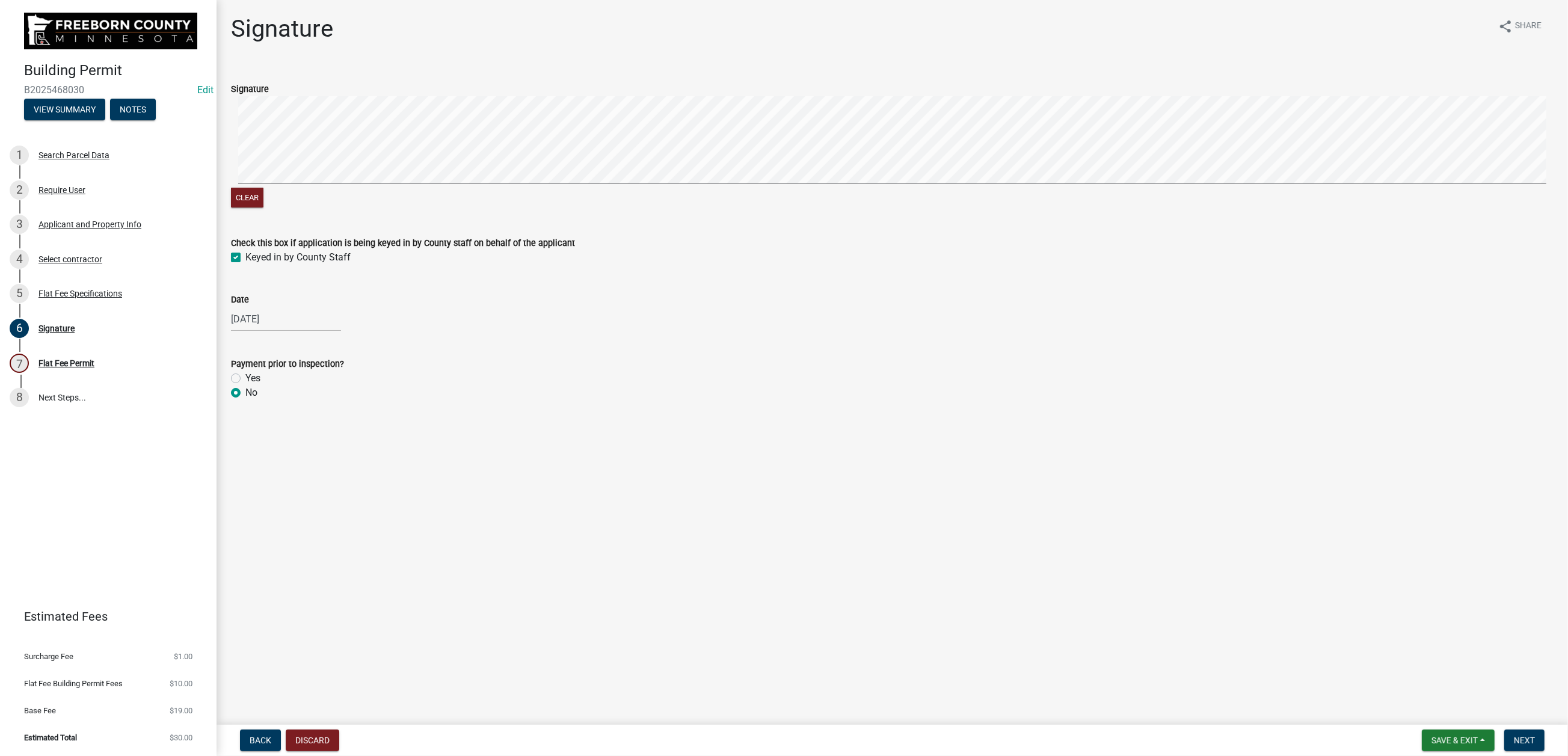
radio input "true"
click at [1290, 607] on span "Next" at bounding box center [1524, 740] width 21 height 10
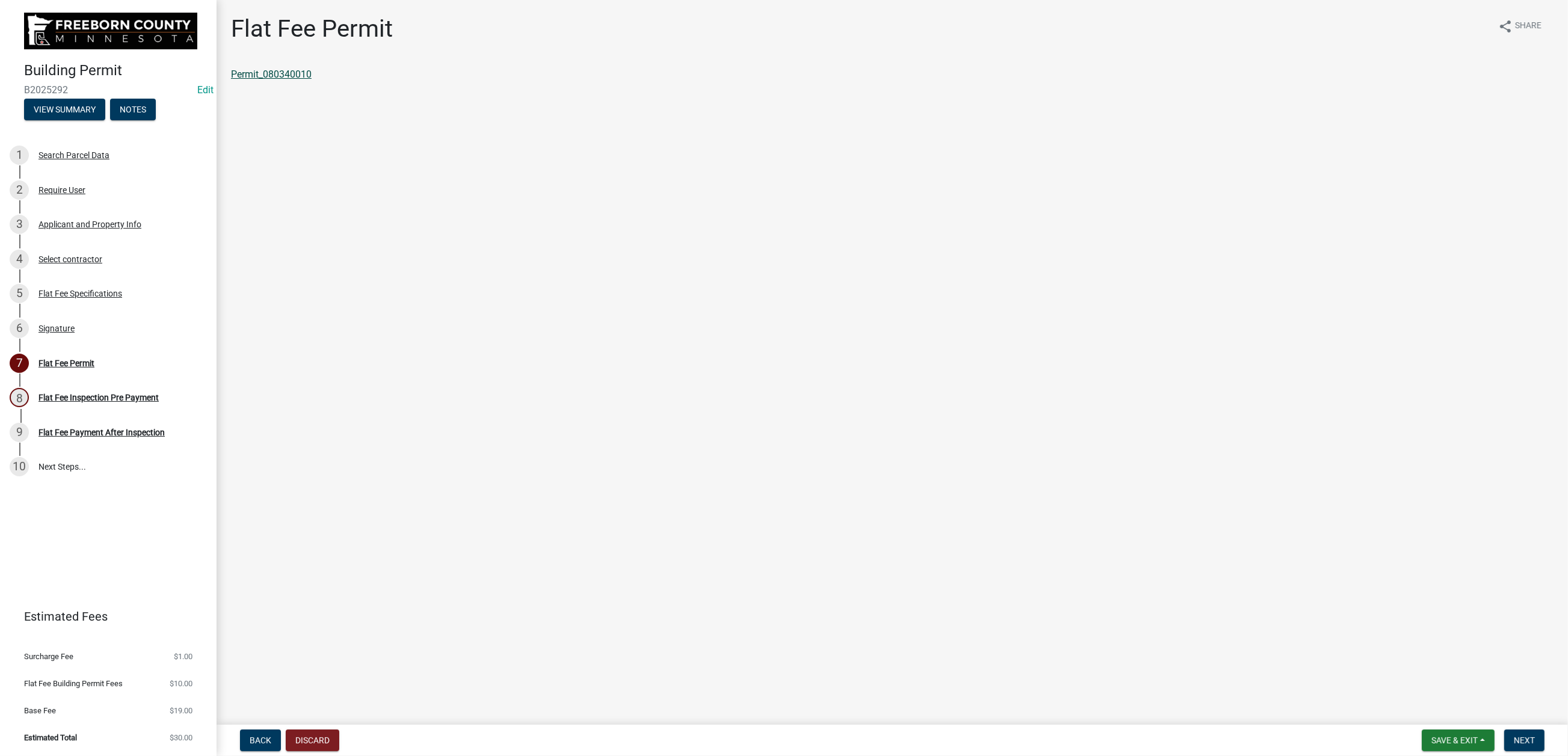
click at [293, 80] on link "Permit_080340010" at bounding box center [271, 74] width 81 height 12
